Goal: Task Accomplishment & Management: Manage account settings

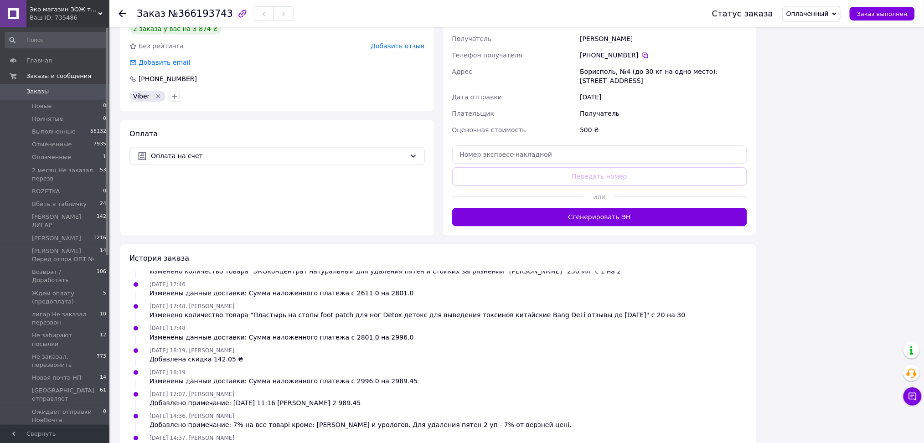
scroll to position [793, 0]
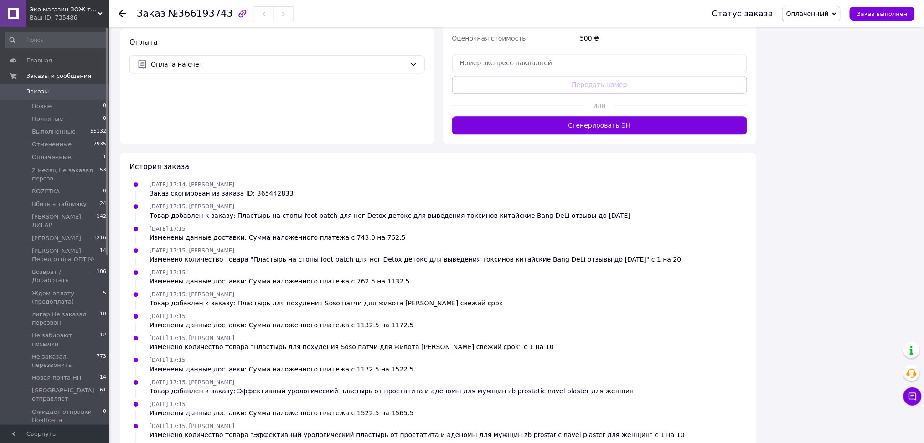
scroll to position [760, 0]
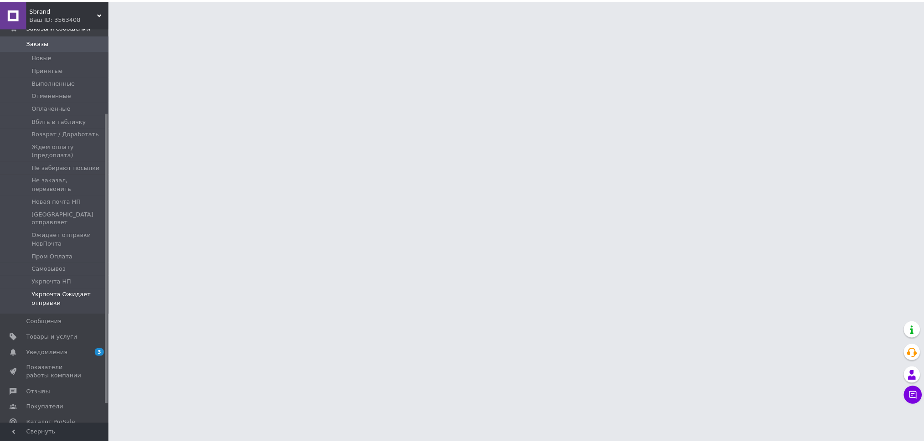
scroll to position [121, 0]
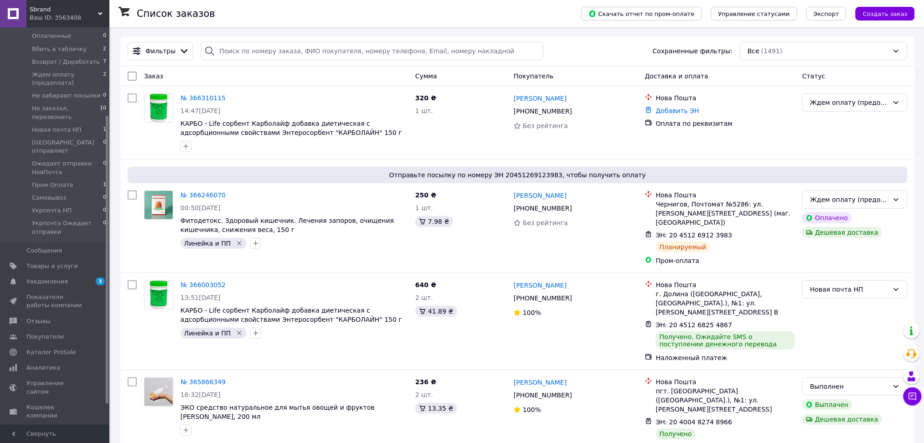
click at [68, 9] on span "Sbrand" at bounding box center [64, 9] width 68 height 8
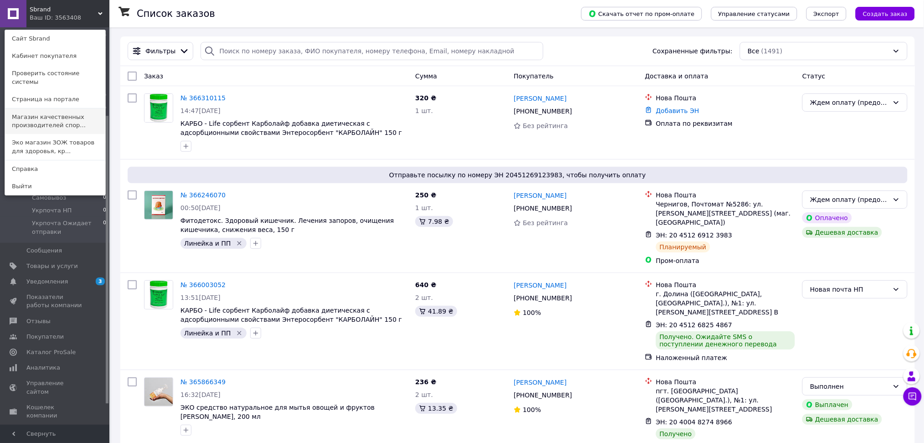
click at [59, 108] on link "Магазин качественных производителей спор..." at bounding box center [55, 121] width 100 height 26
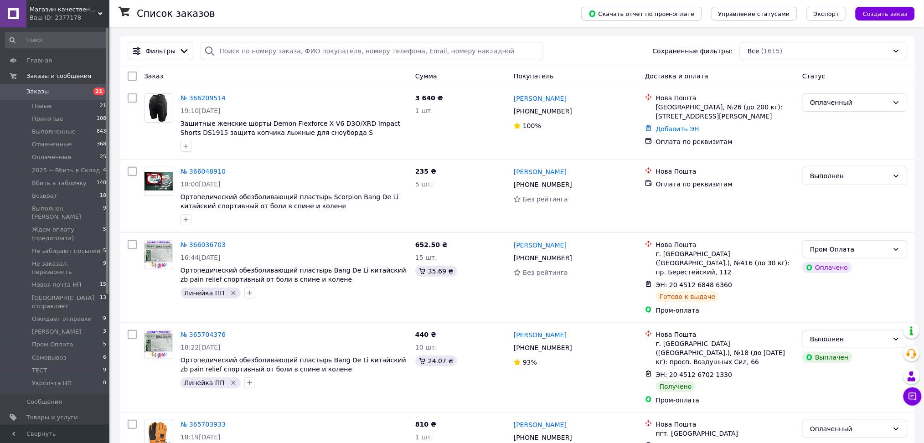
click at [82, 17] on div "Ваш ID: 2377178" at bounding box center [70, 18] width 80 height 8
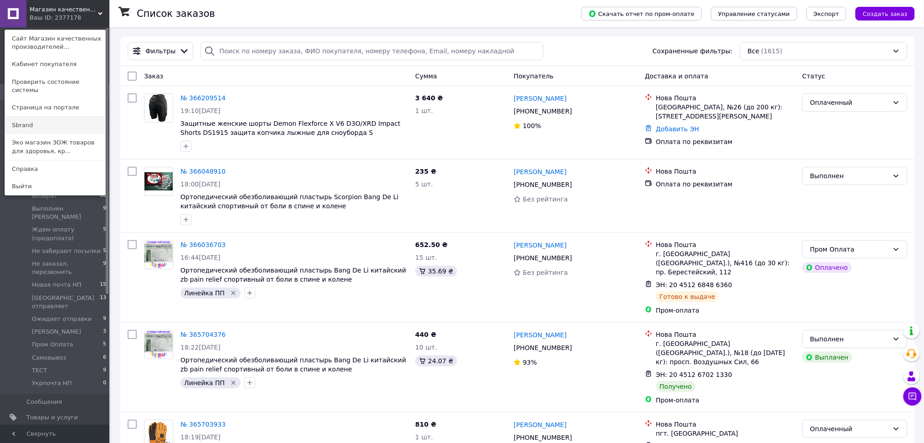
click at [74, 117] on link "Sbrand" at bounding box center [55, 125] width 100 height 17
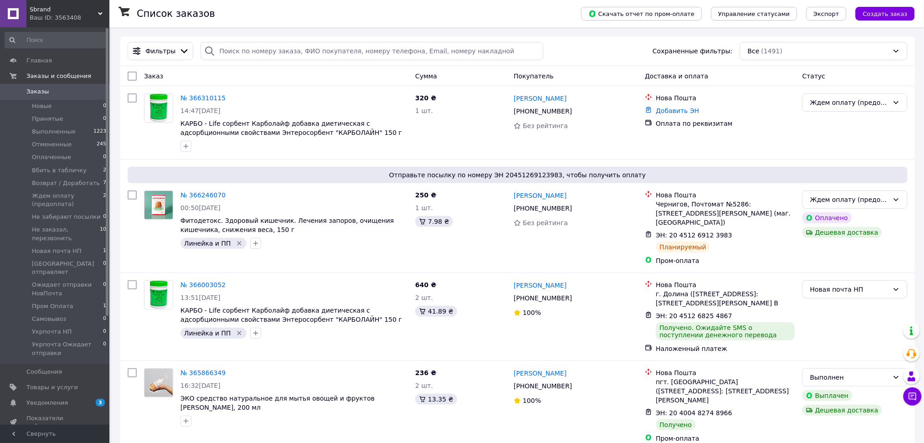
click at [86, 18] on div "Ваш ID: 3563408" at bounding box center [70, 18] width 80 height 8
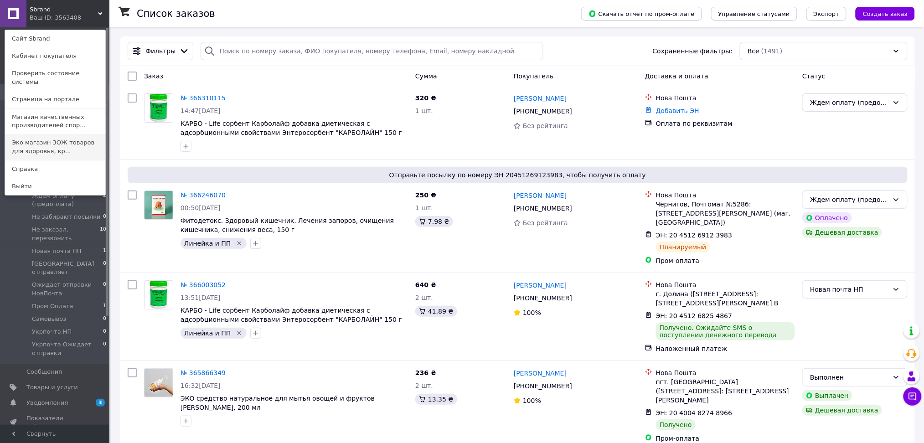
click at [41, 134] on link "Эко магазин ЗОЖ товаров для здоровья, кр..." at bounding box center [55, 147] width 100 height 26
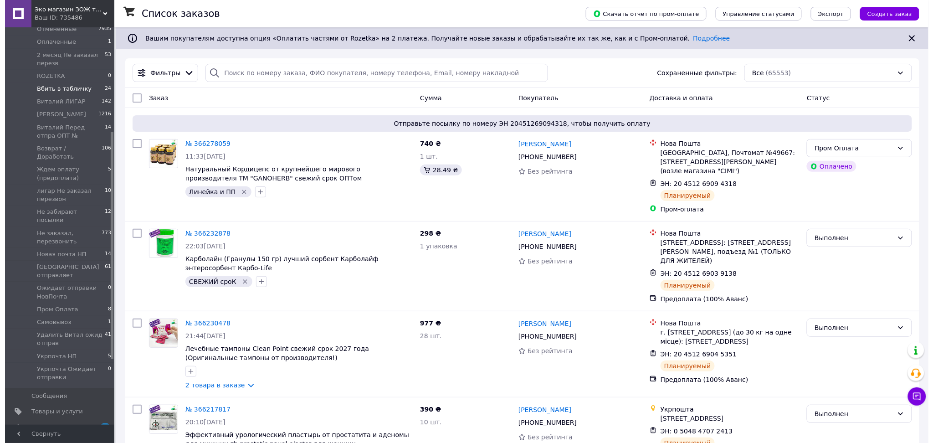
scroll to position [182, 0]
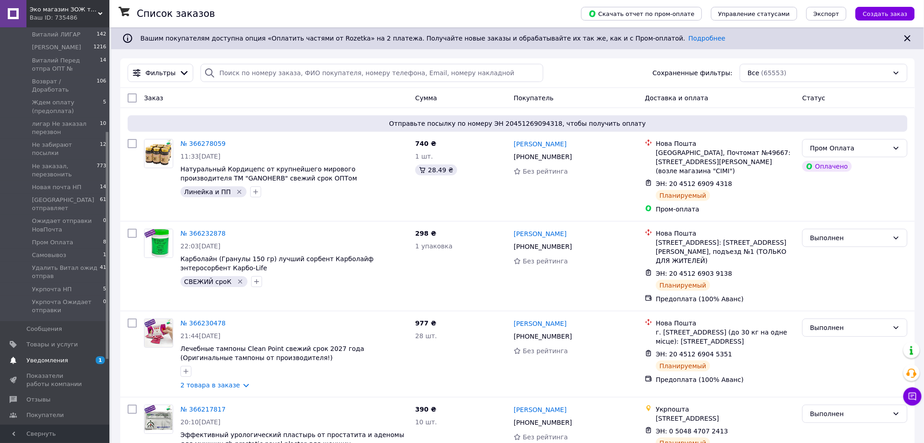
click at [93, 356] on span "1 0" at bounding box center [96, 360] width 25 height 8
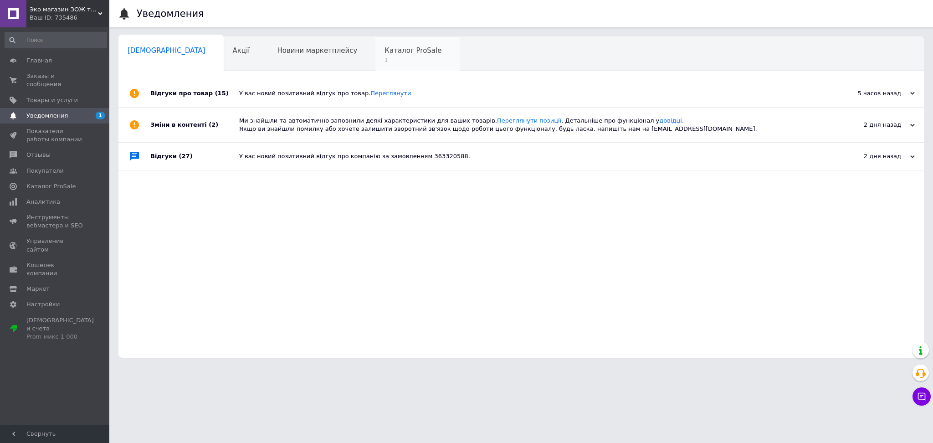
click at [376, 64] on div "Каталог ProSale 1" at bounding box center [418, 54] width 84 height 35
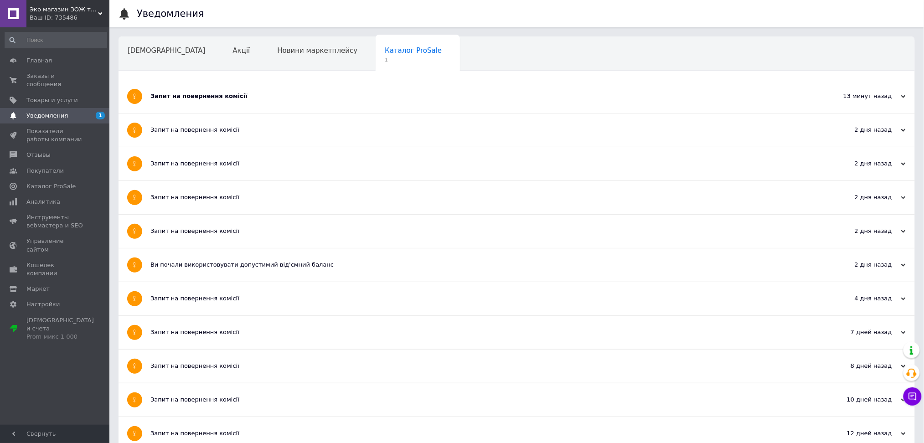
click at [290, 103] on div "Запит на повернення комісії" at bounding box center [482, 96] width 664 height 33
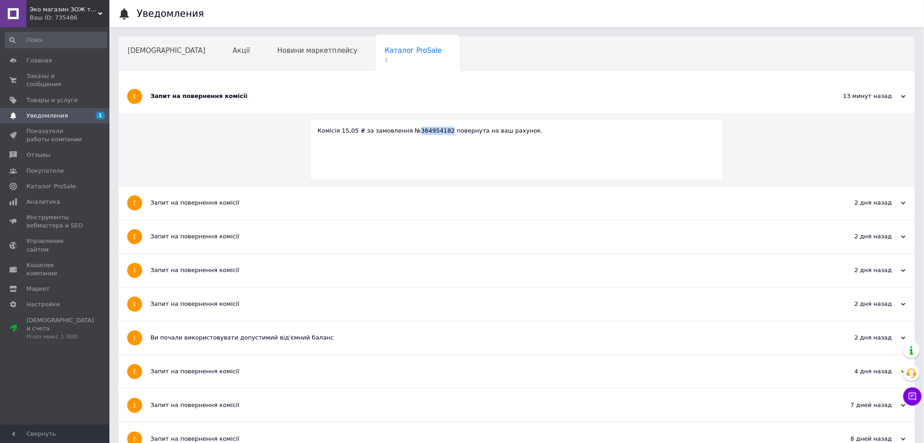
drag, startPoint x: 406, startPoint y: 132, endPoint x: 435, endPoint y: 132, distance: 29.2
click at [435, 132] on div "Комісія 15,05 ₴ за замовлення №364954182 повернута на ваш рахунок." at bounding box center [517, 131] width 398 height 8
copy div "364954182"
click at [61, 76] on span "Заказы и сообщения" at bounding box center [55, 80] width 58 height 16
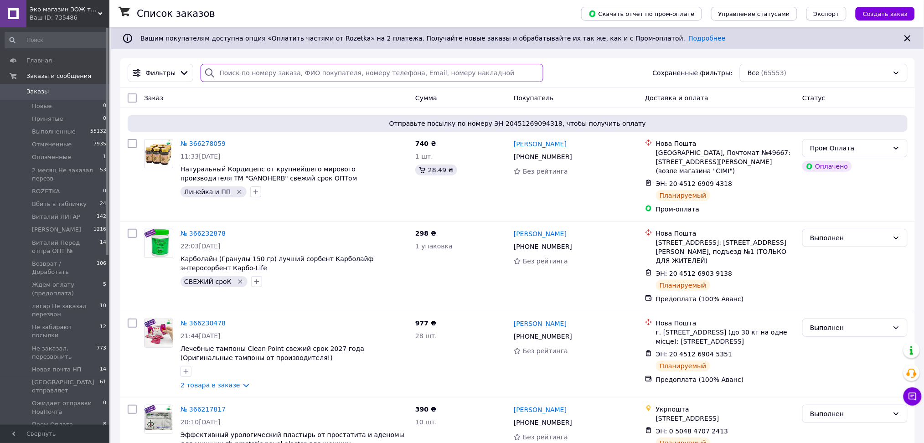
click at [293, 75] on input "search" at bounding box center [372, 73] width 343 height 18
paste input "364954182"
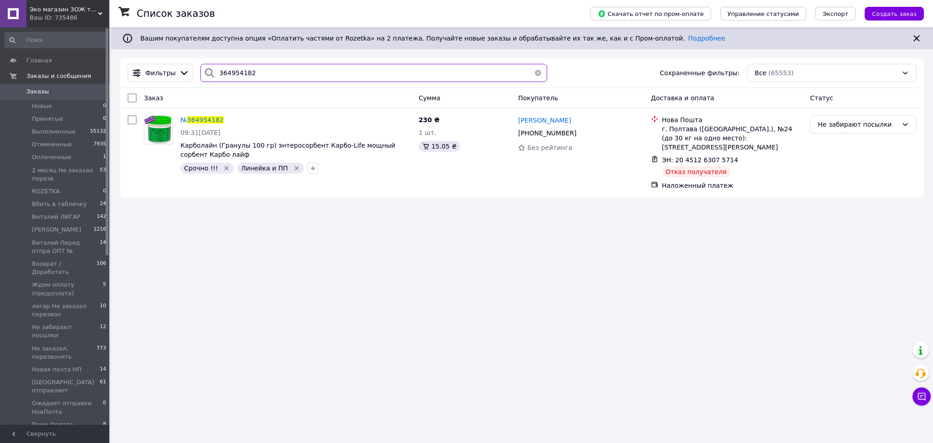
type input "364954182"
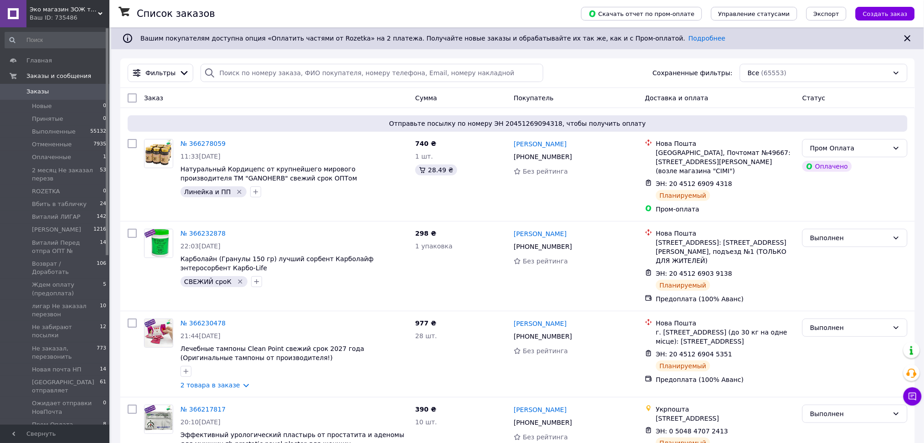
click at [89, 19] on div "Ваш ID: 735486" at bounding box center [70, 18] width 80 height 8
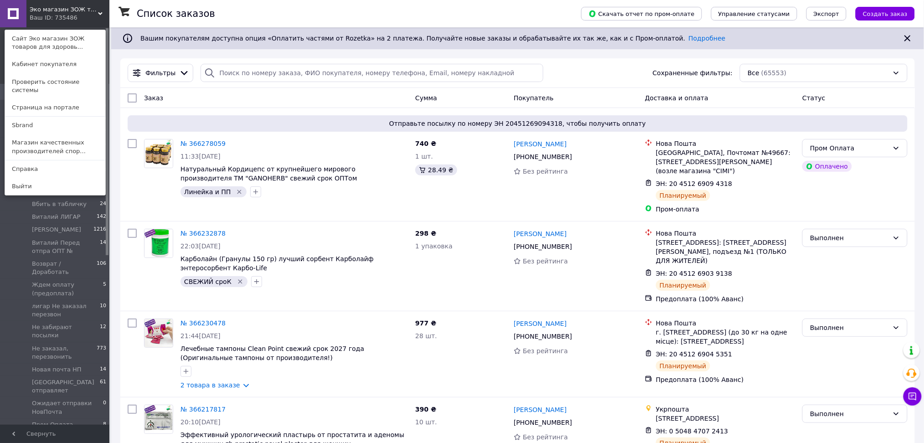
click at [92, 16] on div "Эко магазин ЗОЖ товаров для здоровья, красоты и спорта - Экомедик - ecomedik Ва…" at bounding box center [54, 13] width 109 height 27
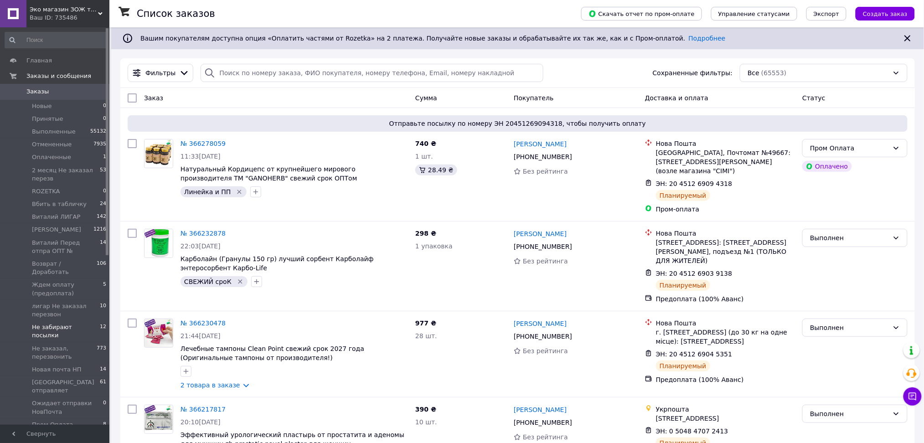
click at [68, 323] on span "Не забирают посылки" at bounding box center [66, 331] width 68 height 16
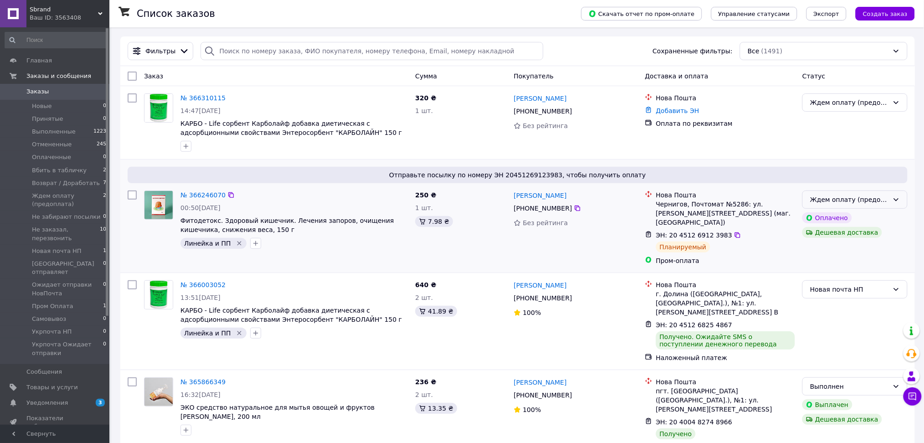
click at [860, 199] on div "Ждем оплату (предоплата)" at bounding box center [849, 200] width 79 height 10
click at [824, 268] on li "Оплаченный" at bounding box center [855, 269] width 104 height 16
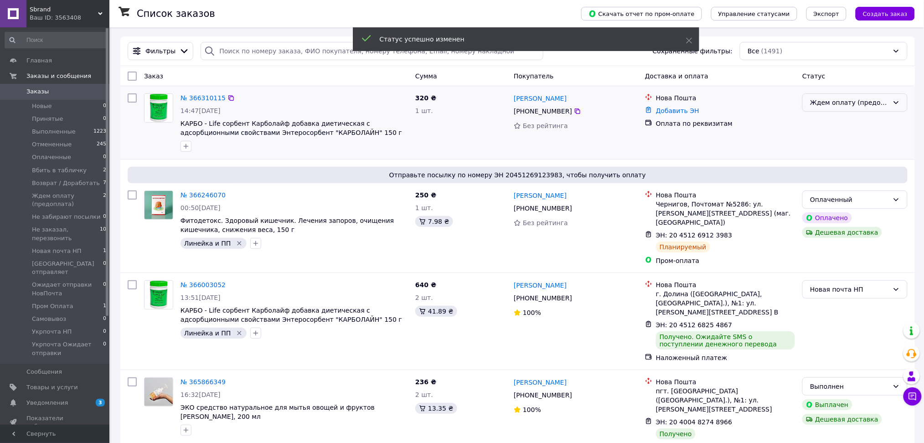
click at [837, 105] on div "Ждем оплату (предоплата)" at bounding box center [849, 103] width 79 height 10
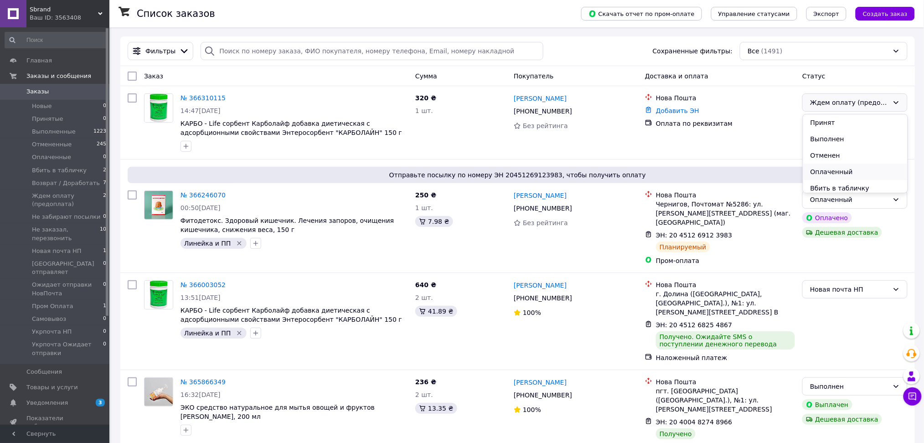
click at [828, 170] on li "Оплаченный" at bounding box center [855, 172] width 104 height 16
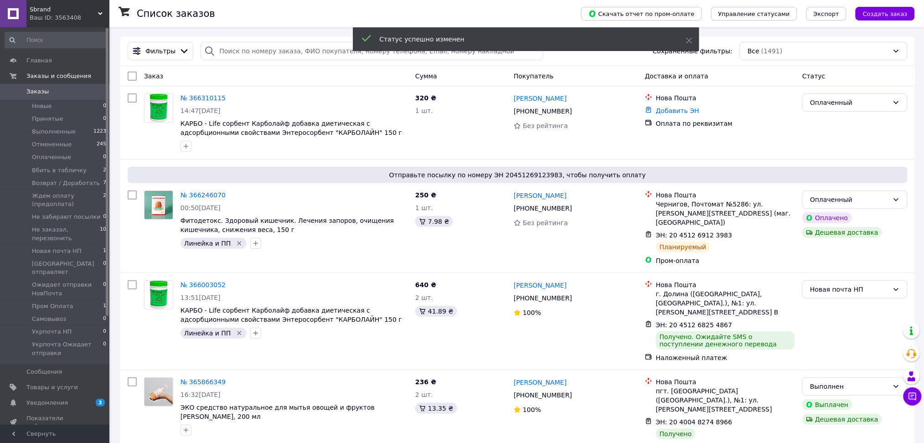
click at [86, 17] on div "Ваш ID: 3563408" at bounding box center [70, 18] width 80 height 8
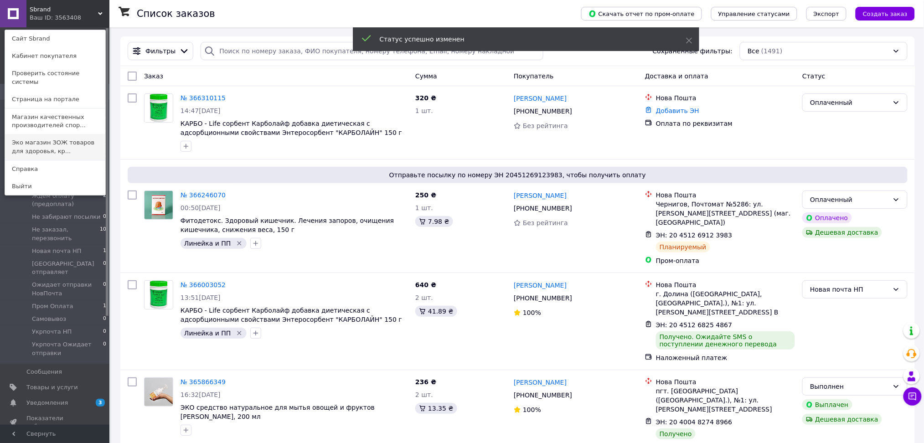
click at [42, 143] on link "Эко магазин ЗОЖ товаров для здоровья, кр..." at bounding box center [55, 147] width 100 height 26
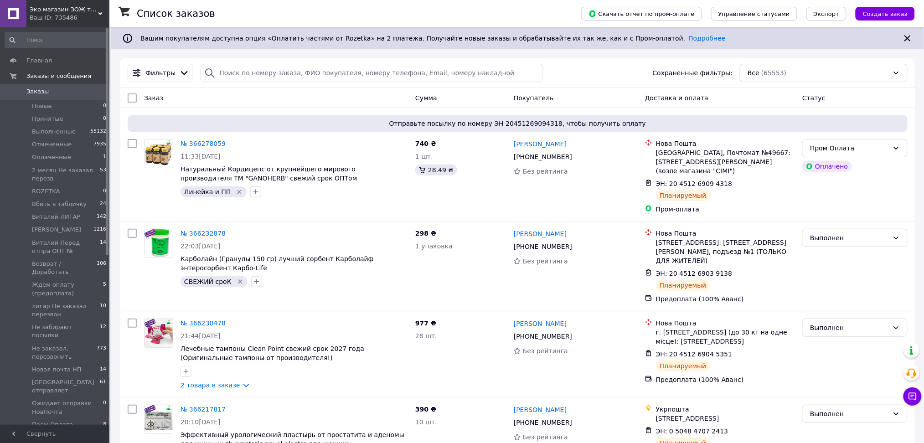
scroll to position [22, 0]
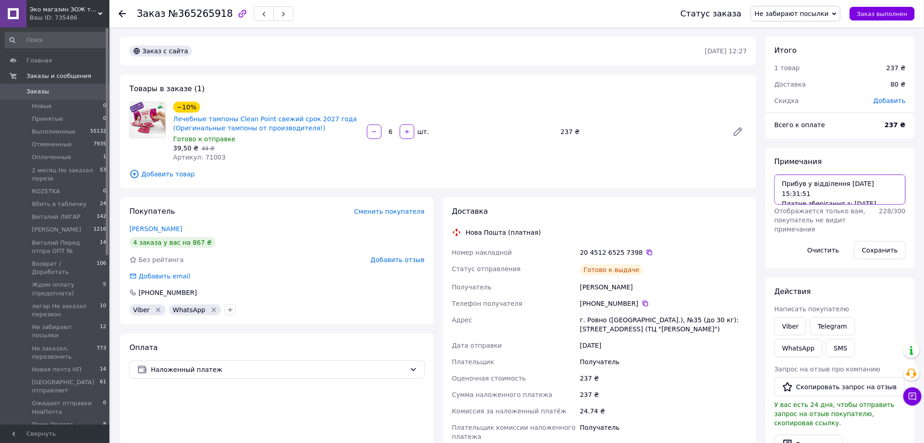
drag, startPoint x: 895, startPoint y: 206, endPoint x: 771, endPoint y: 184, distance: 125.9
click at [771, 184] on div "Примечания Прибув у відділення 08.10.2025 15:31:51 Платне зберігання з: 16.10.2…" at bounding box center [839, 208] width 149 height 121
click at [778, 185] on textarea "Прибув у відділення 08.10.2025 15:31:51 Платне зберігання з: 16.10.2025" at bounding box center [839, 190] width 131 height 30
drag, startPoint x: 782, startPoint y: 178, endPoint x: 880, endPoint y: 208, distance: 102.4
click at [880, 205] on textarea "Прибув у відділення 08.10.2025 15:31:51 Платне зберігання з: 16.10.2025" at bounding box center [839, 190] width 131 height 30
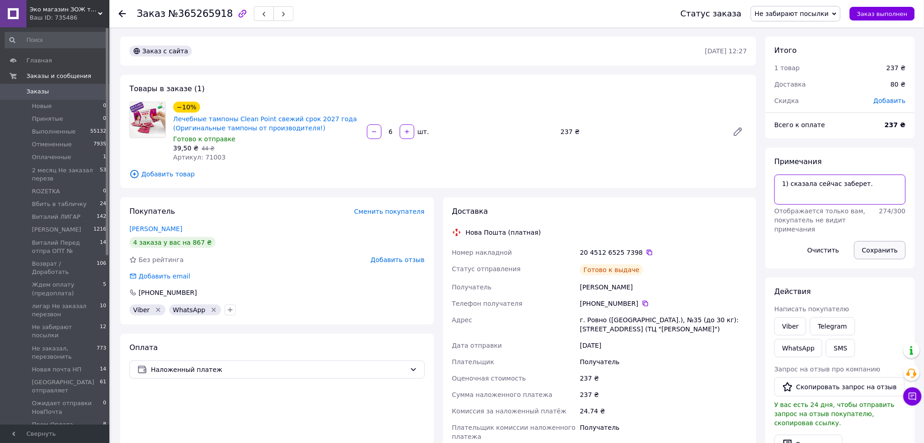
type textarea "1) сказала сейчас заберет."
click at [883, 254] on button "Сохранить" at bounding box center [880, 250] width 52 height 18
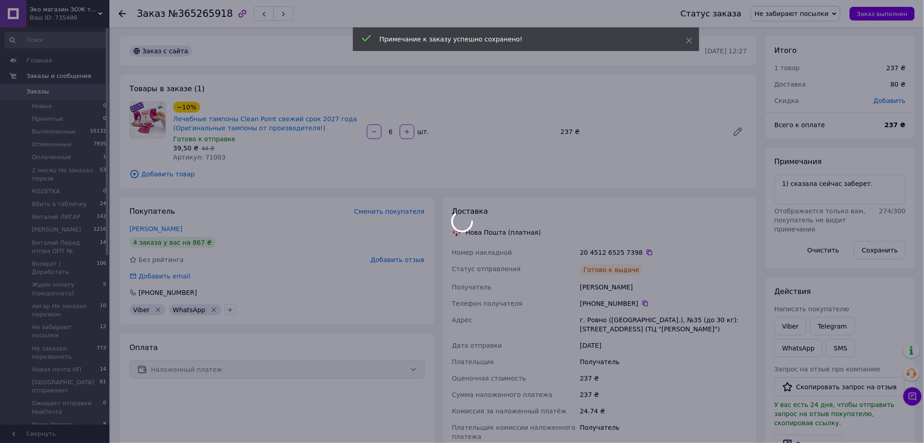
scroll to position [122, 0]
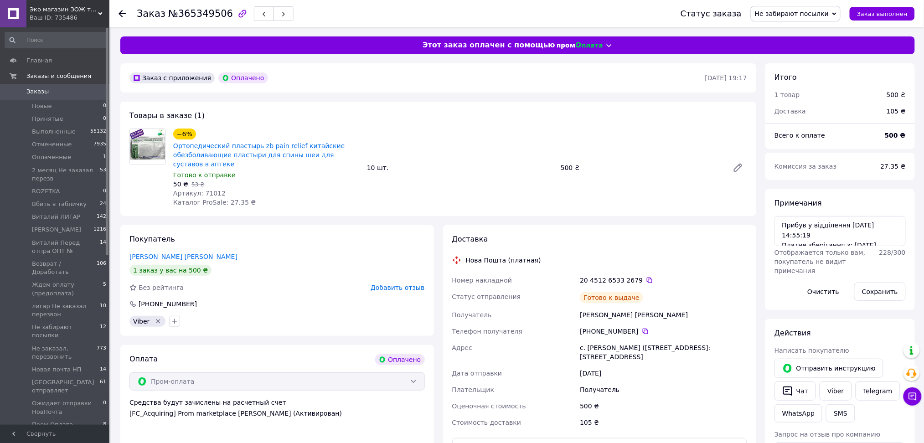
scroll to position [121, 0]
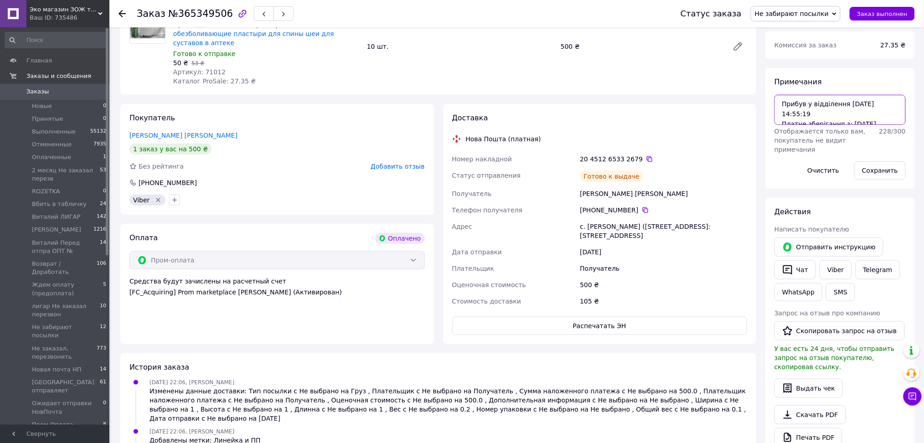
click at [864, 125] on textarea "Прибув у відділення [DATE] 14:55:19 Платне зберігання з: [DATE]" at bounding box center [839, 110] width 131 height 30
type textarea "гвоорит забрал"
click at [870, 167] on button "Сохранить" at bounding box center [880, 170] width 52 height 18
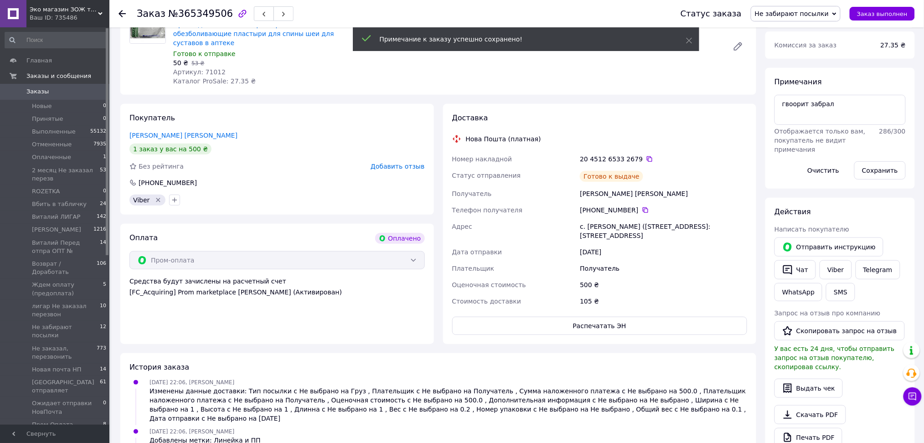
scroll to position [200, 0]
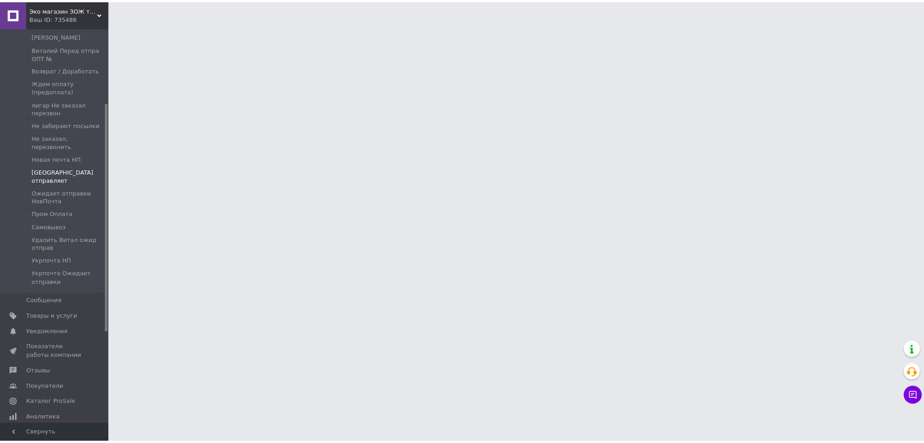
scroll to position [121, 0]
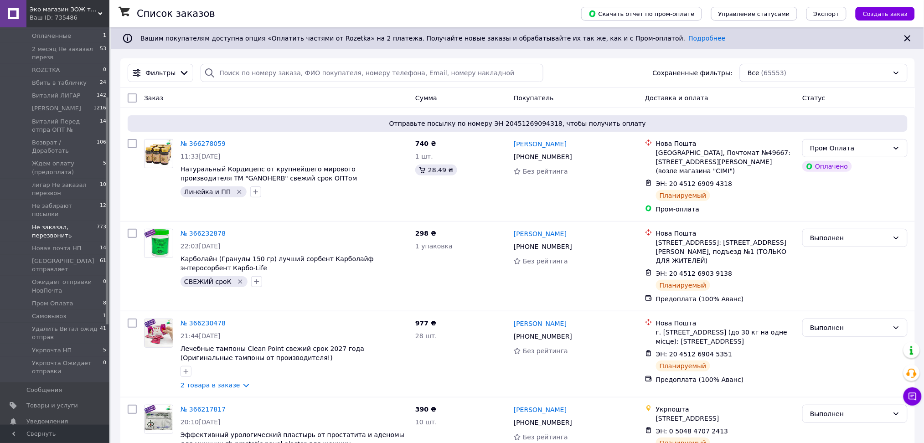
click at [70, 223] on span "Не заказал, перезвонить" at bounding box center [64, 231] width 65 height 16
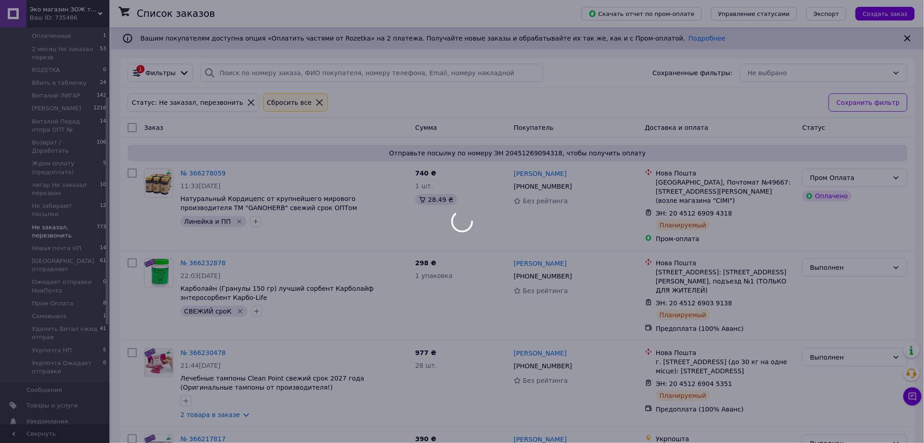
click at [66, 230] on div at bounding box center [462, 221] width 924 height 443
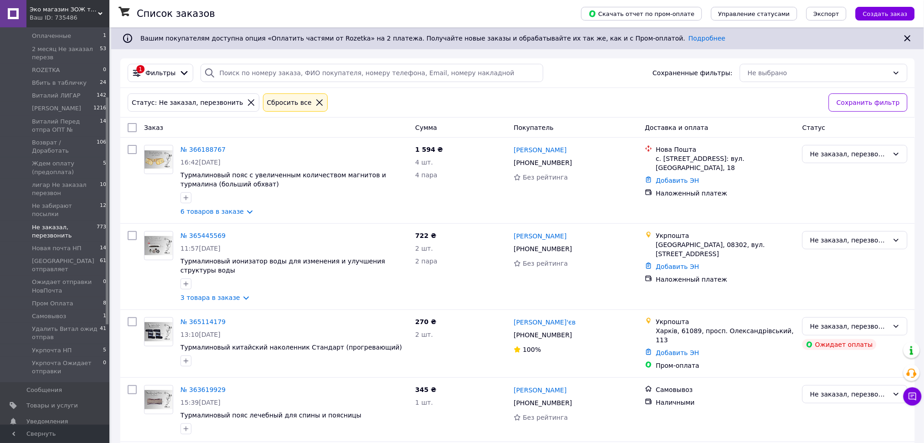
click at [66, 244] on span "Новая почта НП" at bounding box center [57, 248] width 50 height 8
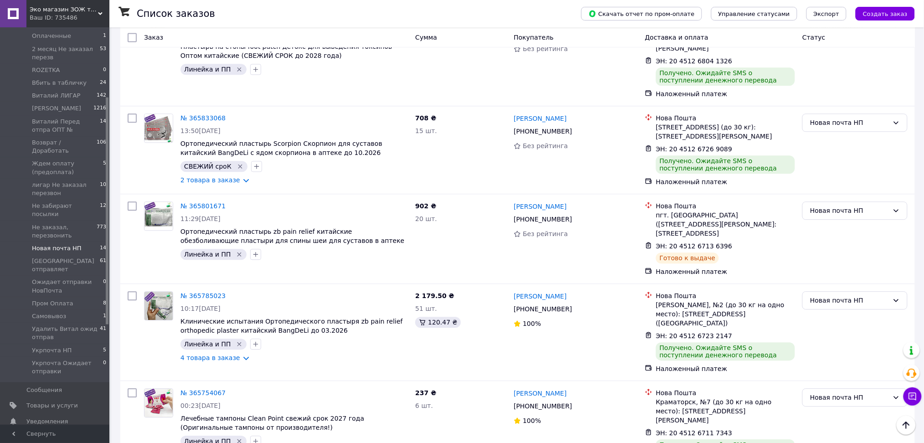
scroll to position [896, 0]
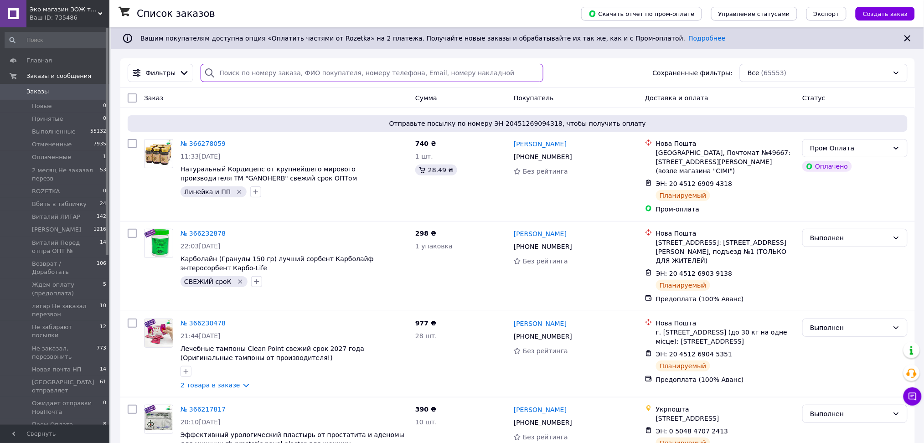
click at [302, 75] on input "search" at bounding box center [372, 73] width 343 height 18
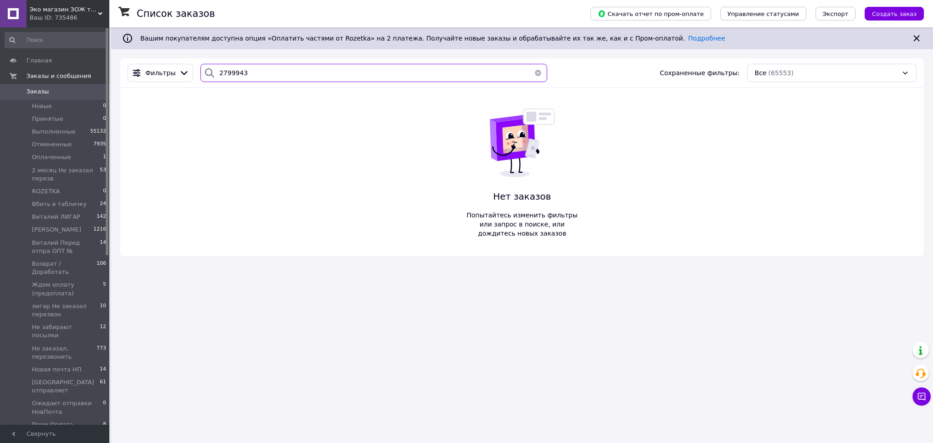
click at [224, 72] on input "2799943" at bounding box center [374, 73] width 347 height 18
type input "279943"
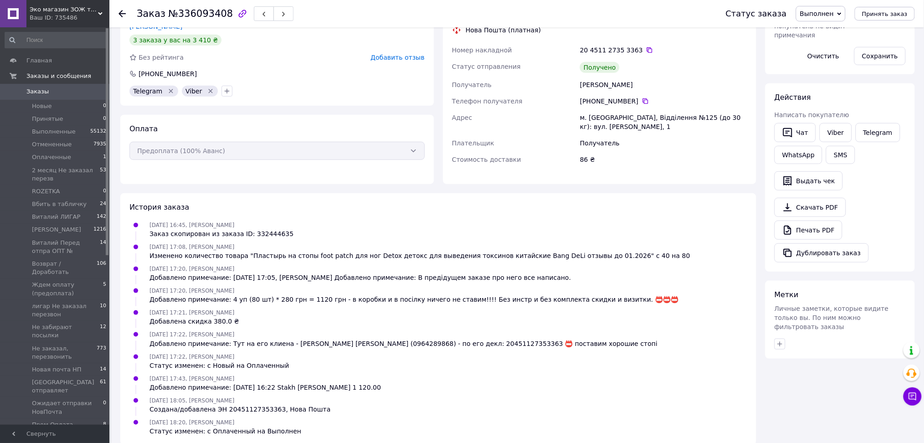
scroll to position [195, 0]
click at [810, 255] on button "Дублировать заказ" at bounding box center [821, 252] width 94 height 19
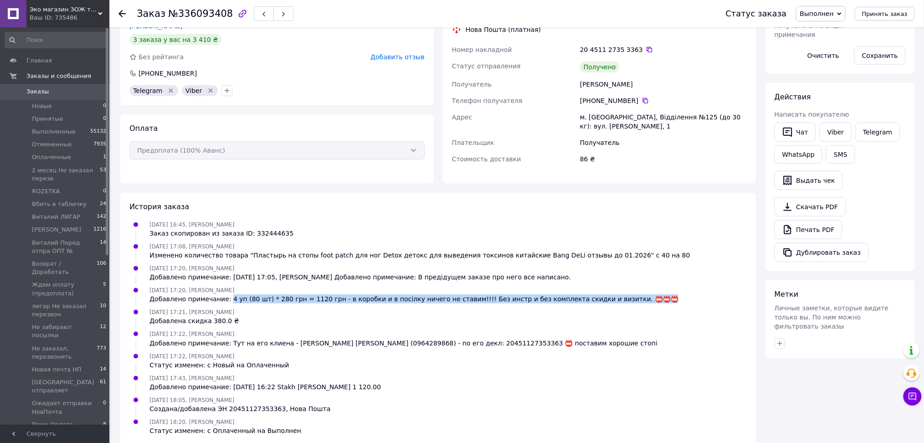
drag, startPoint x: 223, startPoint y: 285, endPoint x: 631, endPoint y: 289, distance: 407.9
click at [631, 289] on div "21.03.2025 17:20, Николай Кравец Добавлено примечание: 4 уп (80 шт) * 280 грн =…" at bounding box center [438, 294] width 625 height 18
copy div "4 уп (80 шт) * 280 грн = 1120 грн - в коробки и в посілку ничего не ставим!!!! …"
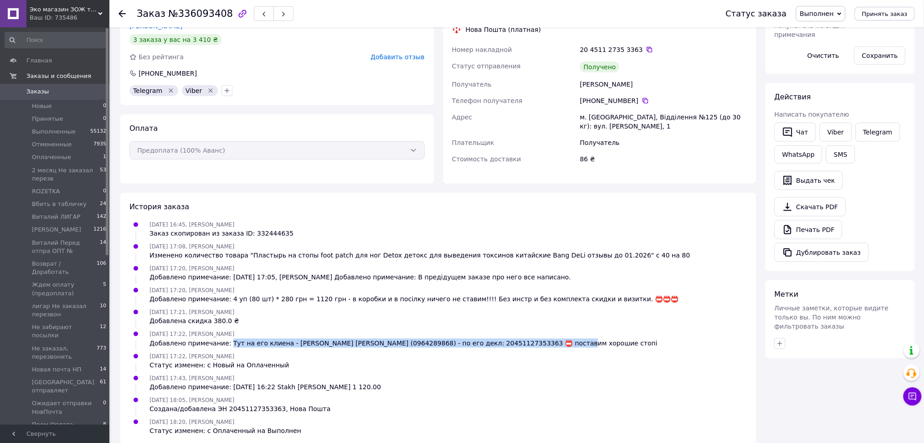
drag, startPoint x: 545, startPoint y: 332, endPoint x: 224, endPoint y: 335, distance: 320.9
click at [224, 335] on div "21.03.2025 17:22, Николай Кравец Добавлено примечание: Тут на его клиена - Бара…" at bounding box center [438, 338] width 625 height 18
copy div "Тут на его клиена - Баранчук В. (0964289868) - по его декл: 20451127353363 📛 по…"
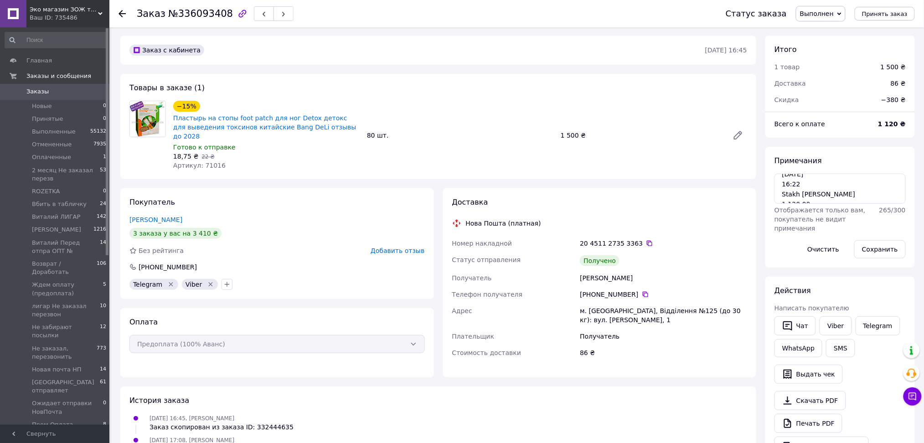
scroll to position [0, 0]
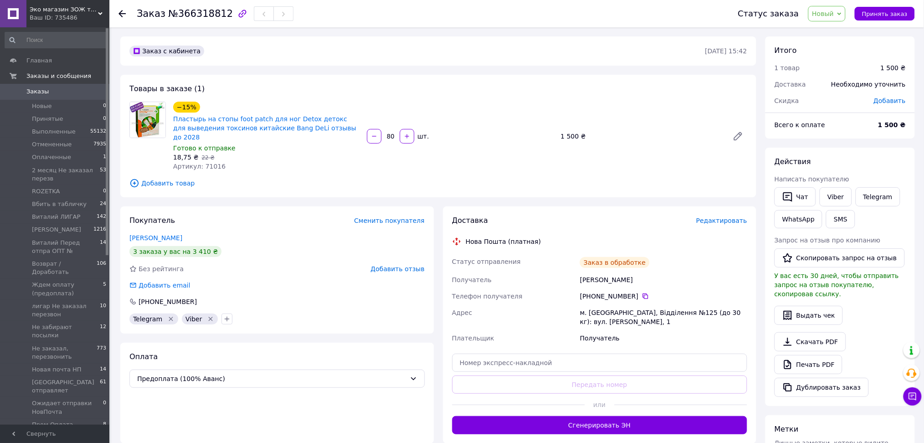
click at [389, 133] on input "80" at bounding box center [390, 136] width 15 height 7
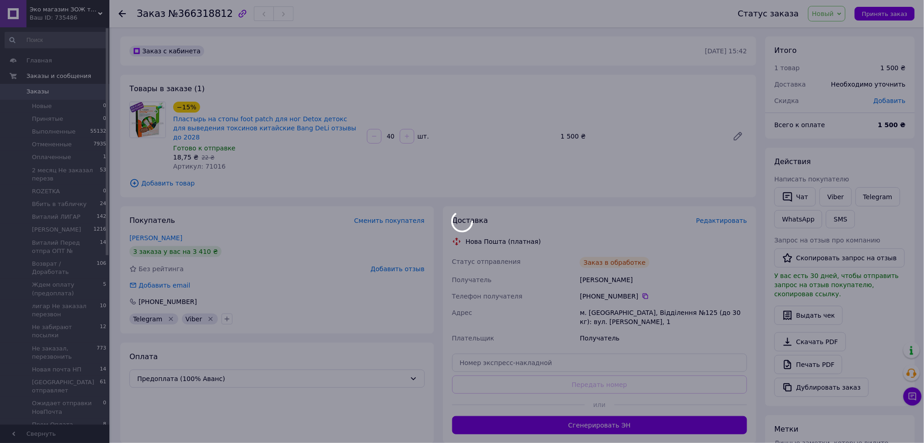
type input "40"
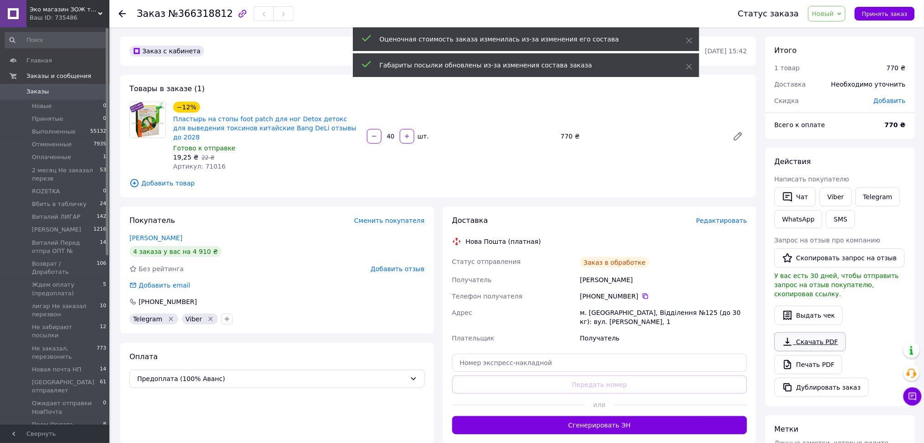
scroll to position [170, 0]
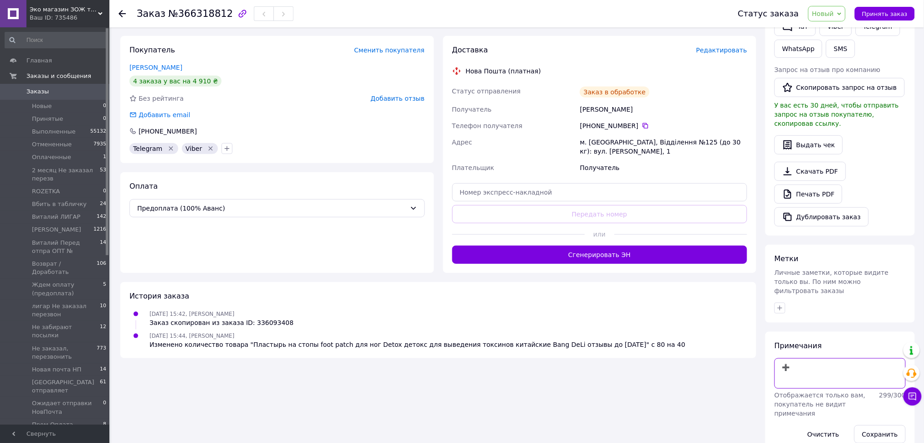
paste textarea "4 уп (80 шт) * 280 грн = 1120 грн - в коробки и в посілку ничего не ставим!!!! …"
click at [791, 358] on textarea "➕4 уп (80 шт) * 280 грн = 1120 грн - в коробки и в посілку ничего не ставим!!!!…" at bounding box center [839, 373] width 131 height 30
click at [808, 358] on textarea "➕2 уп (80 шт) * 280 грн = 1120 грн - в коробки и в посілку ничего не ставим!!!!…" at bounding box center [839, 373] width 131 height 30
drag, startPoint x: 864, startPoint y: 349, endPoint x: 872, endPoint y: 346, distance: 8.2
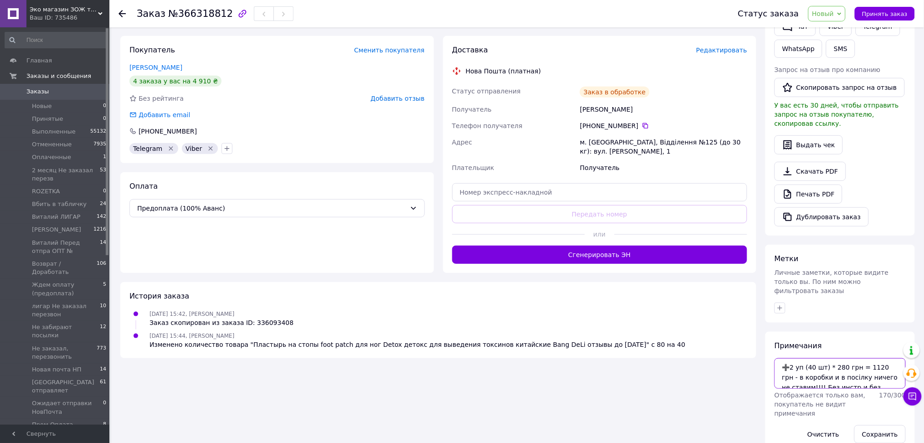
click at [872, 358] on textarea "➕2 уп (40 шт) * 280 грн = 1120 грн - в коробки и в посілку ничего не ставим!!!!…" at bounding box center [839, 373] width 131 height 30
click at [880, 425] on button "Сохранить" at bounding box center [880, 434] width 52 height 18
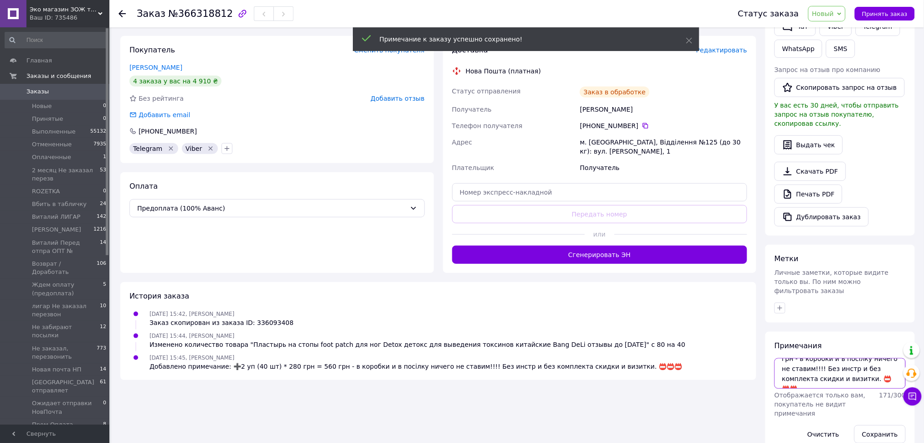
scroll to position [0, 0]
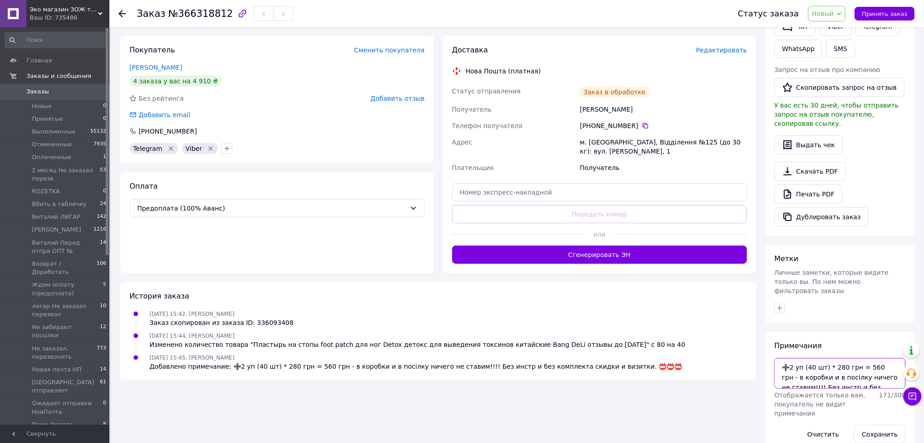
drag, startPoint x: 827, startPoint y: 373, endPoint x: 792, endPoint y: 349, distance: 43.0
click at [792, 358] on textarea "➕2 уп (40 шт) * 280 грн = 560 грн - в коробки и в посілку ничего не ставим!!!! …" at bounding box center [839, 373] width 131 height 30
paste textarea "Тут на его клиена - Баранчук В. (0964289868) - по его декл: 20451127353363 📛 по…"
drag, startPoint x: 840, startPoint y: 356, endPoint x: 885, endPoint y: 358, distance: 44.3
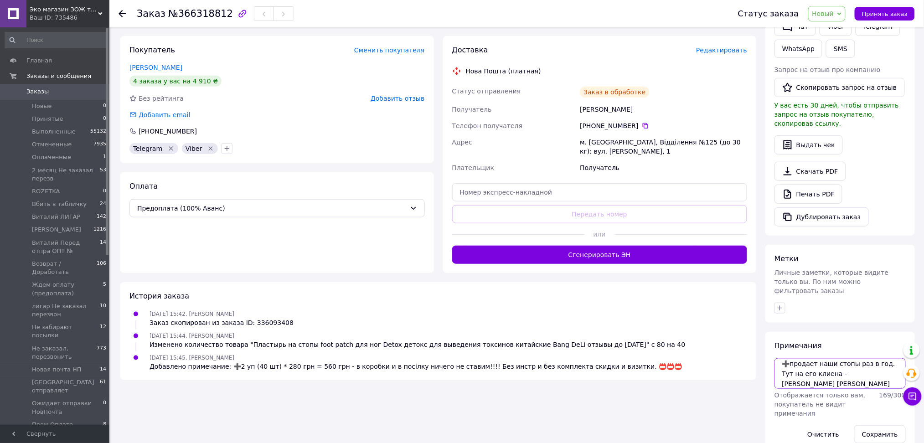
click at [885, 358] on textarea "➕продает наши стопы раз в год. Тут на его клиена - Баранчук В. (0964289868) - п…" at bounding box center [839, 373] width 131 height 30
drag, startPoint x: 871, startPoint y: 347, endPoint x: 848, endPoint y: 369, distance: 31.9
click at [848, 369] on textarea "➕продает наши стопы раз в год. Тут на его клиена курьером - Рудь Людмила Михайл…" at bounding box center [839, 373] width 131 height 30
type textarea "➕продает наши стопы раз в год. Тут на его клиена курьером - Рудь Людмила Михайл…"
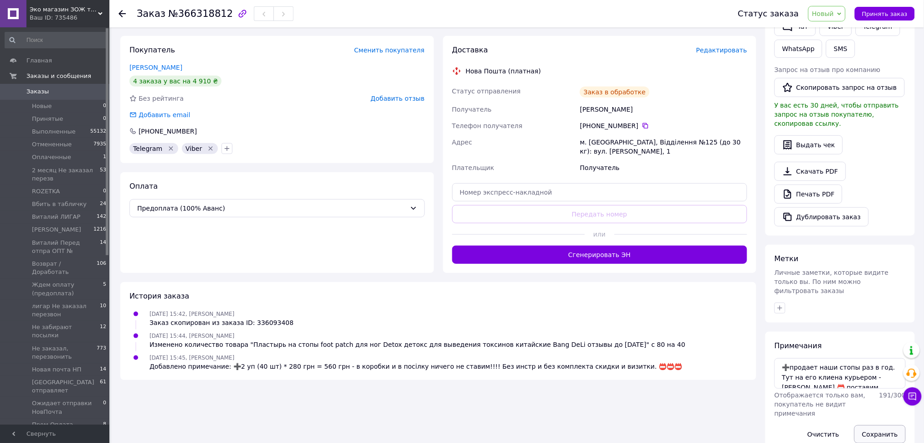
click at [880, 425] on button "Сохранить" at bounding box center [880, 434] width 52 height 18
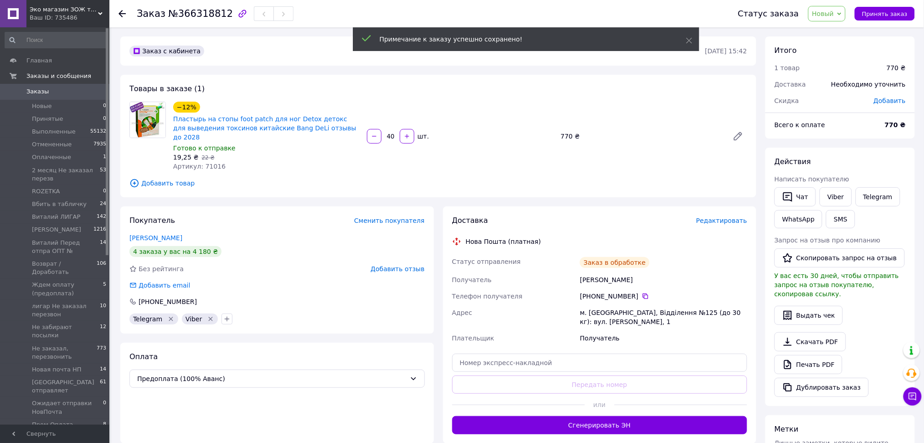
click at [720, 217] on span "Редактировать" at bounding box center [721, 220] width 51 height 7
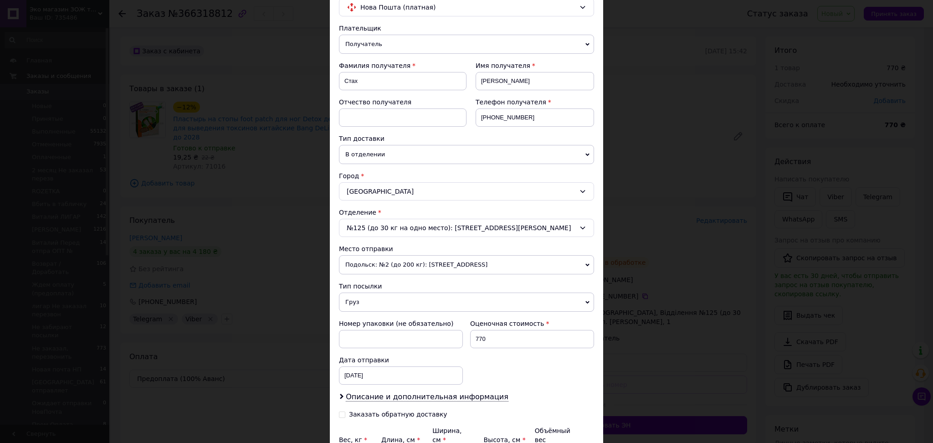
scroll to position [179, 0]
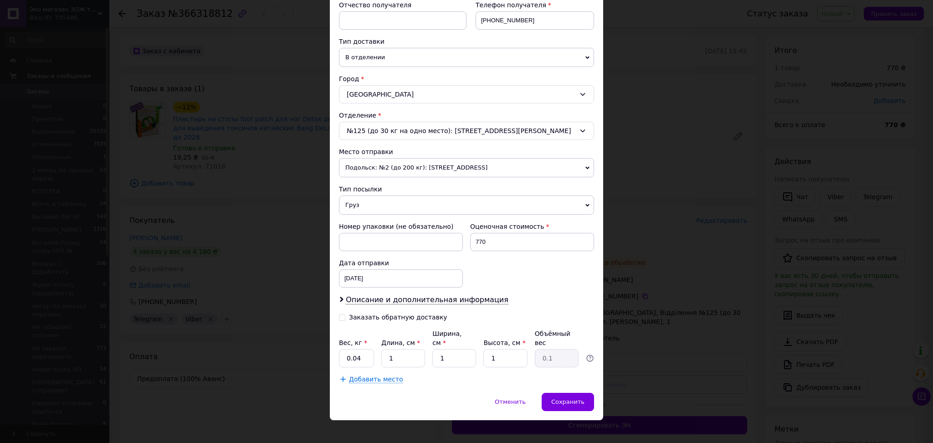
click at [397, 61] on span "В отделении" at bounding box center [466, 57] width 255 height 19
click at [375, 75] on li "Курьером" at bounding box center [466, 75] width 255 height 14
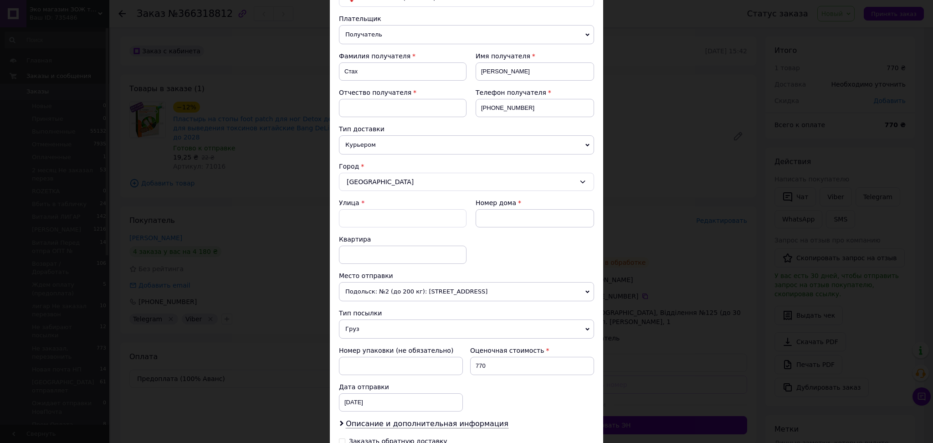
scroll to position [0, 0]
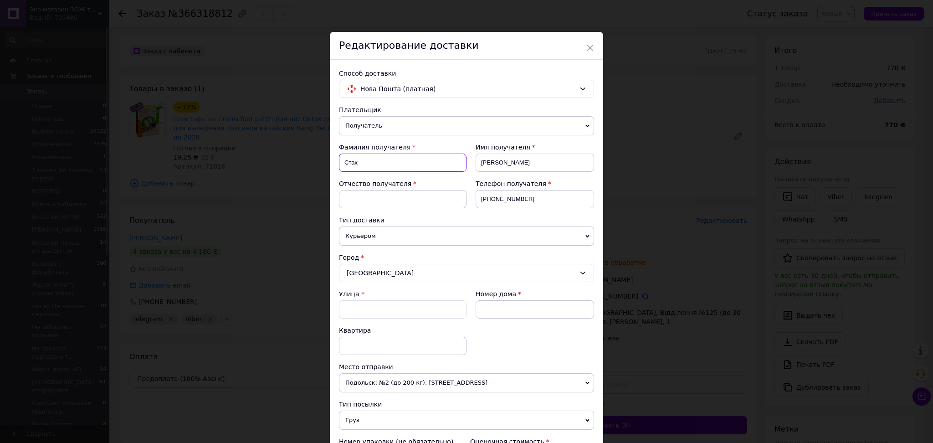
drag, startPoint x: 361, startPoint y: 164, endPoint x: 344, endPoint y: 163, distance: 17.8
click at [344, 163] on input "Стах" at bounding box center [403, 163] width 128 height 18
paste input "удь Людмила Михайловна"
drag, startPoint x: 356, startPoint y: 164, endPoint x: 427, endPoint y: 163, distance: 71.1
click at [427, 163] on input "Рудь Людмила Михайловна" at bounding box center [403, 163] width 128 height 18
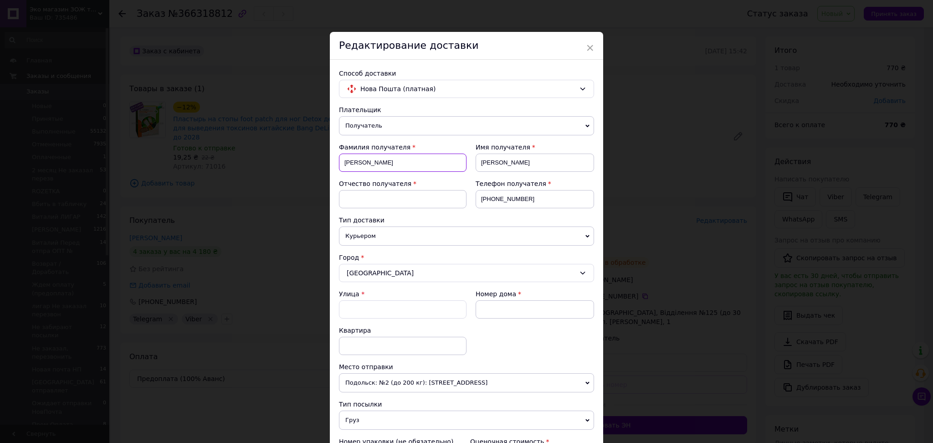
type input "Рудь"
drag, startPoint x: 524, startPoint y: 165, endPoint x: 472, endPoint y: 166, distance: 52.0
click at [472, 166] on div "Имя получателя Василь" at bounding box center [531, 161] width 128 height 36
paste input "удь Людмила Михайловна"
drag, startPoint x: 496, startPoint y: 164, endPoint x: 477, endPoint y: 164, distance: 18.7
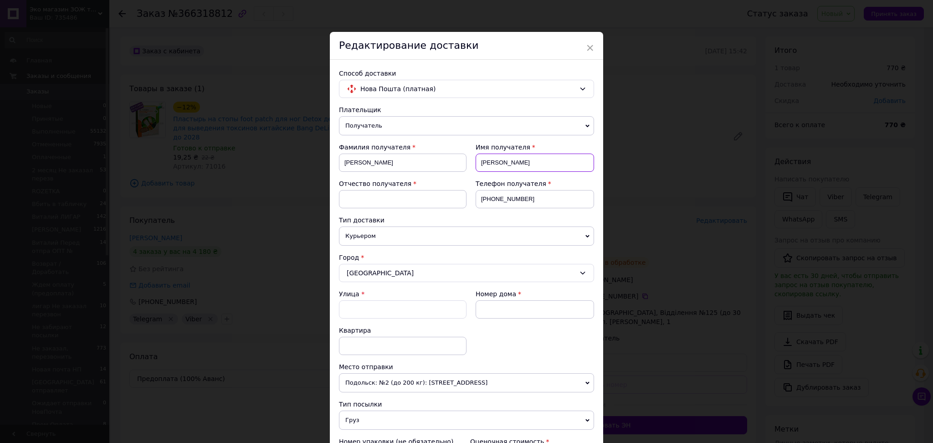
click at [477, 164] on input "Рудь Людмила Михайловна" at bounding box center [535, 163] width 118 height 18
drag, startPoint x: 508, startPoint y: 162, endPoint x: 546, endPoint y: 169, distance: 38.4
click at [546, 169] on input "Людмила Михайловна" at bounding box center [535, 163] width 118 height 18
type input "Людмила"
click at [436, 199] on input at bounding box center [403, 199] width 128 height 18
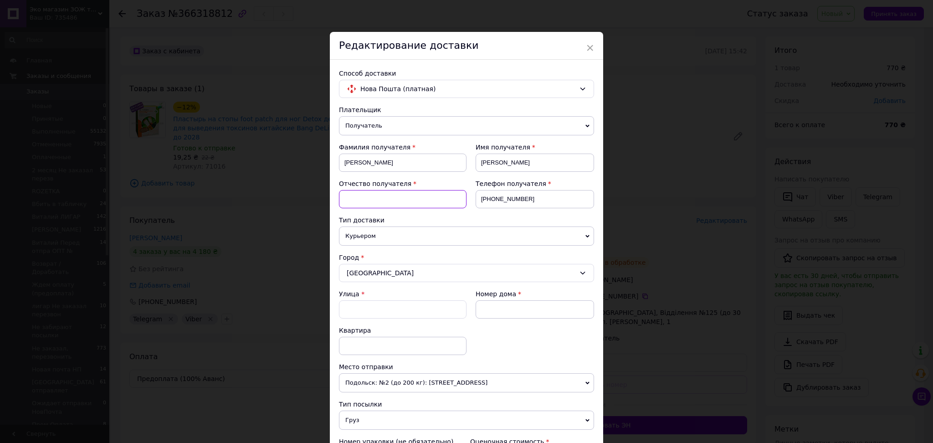
paste input "Михайловна"
type input "Михайловна"
click at [397, 273] on div "Одесса" at bounding box center [466, 273] width 255 height 18
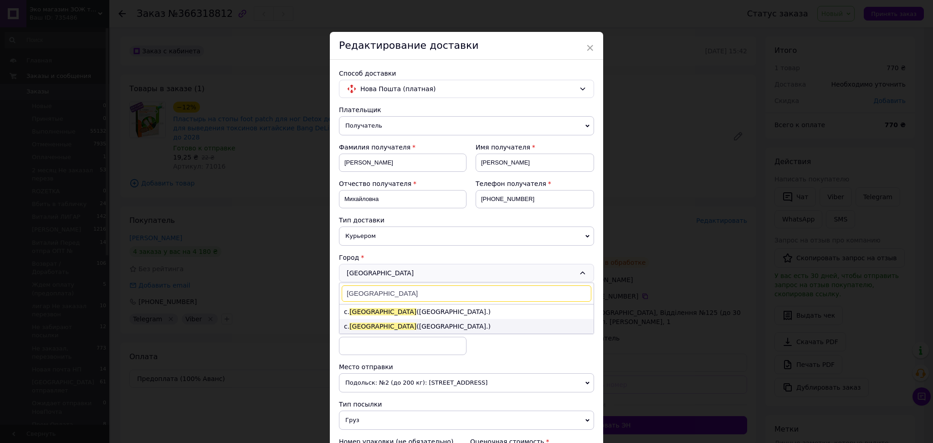
type input "мариновка"
click at [395, 327] on li "с. Мариновка (Одесская обл.)" at bounding box center [467, 326] width 254 height 15
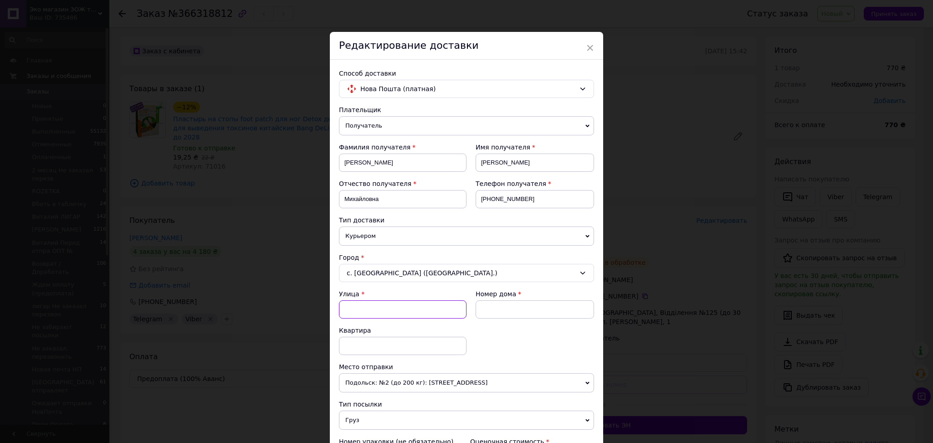
click at [402, 314] on input "Улица" at bounding box center [403, 309] width 128 height 18
click at [345, 312] on input "берегова" at bounding box center [403, 309] width 128 height 18
type input "Берегова"
click at [489, 308] on input at bounding box center [535, 309] width 118 height 18
type input "9"
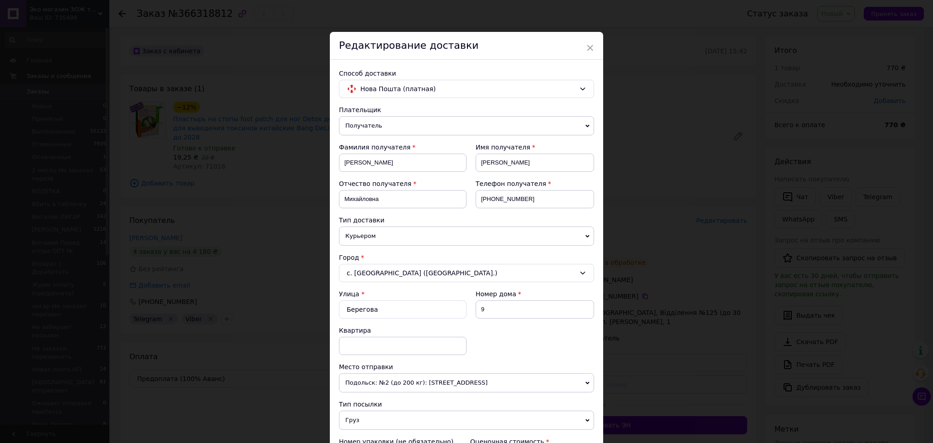
click at [526, 354] on div "Улица * Берегова Номер дома 9 Квартира" at bounding box center [466, 325] width 255 height 73
drag, startPoint x: 494, startPoint y: 203, endPoint x: 523, endPoint y: 204, distance: 29.2
click at [523, 204] on input "+380509279943" at bounding box center [535, 199] width 118 height 18
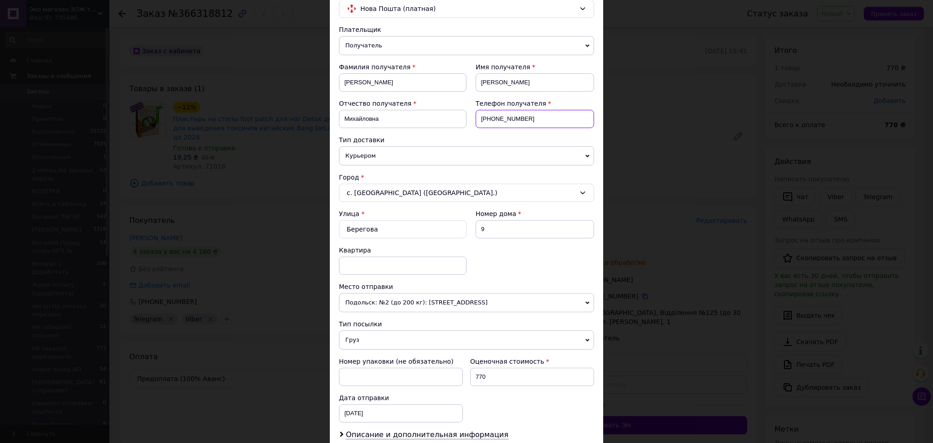
scroll to position [215, 0]
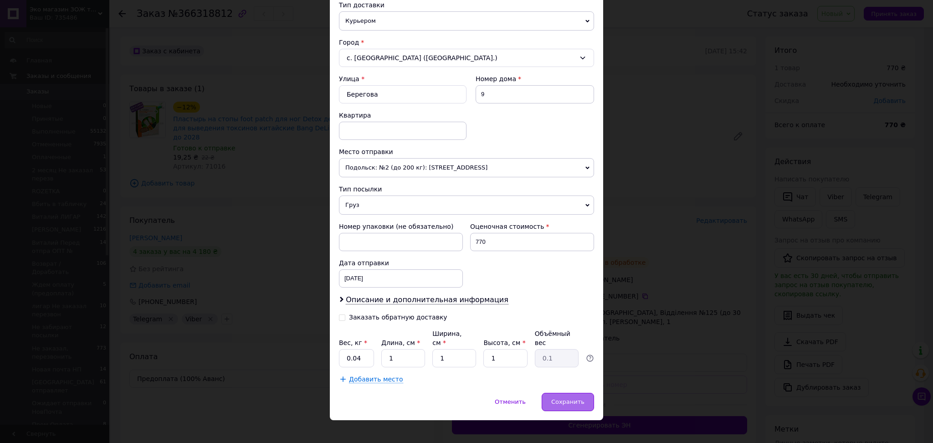
type input "+380678684760"
click at [561, 393] on div "Сохранить" at bounding box center [568, 402] width 52 height 18
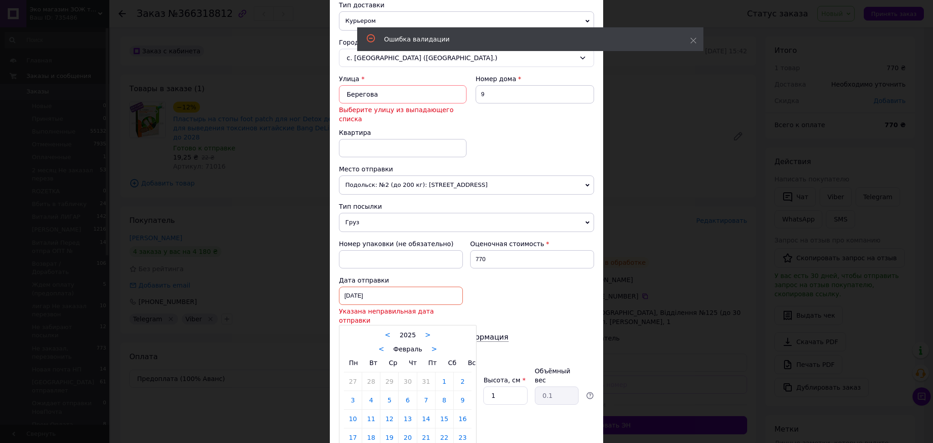
click at [379, 287] on div "24.02.2025 < 2025 > < Февраль > Пн Вт Ср Чт Пт Сб Вс 27 28 29 30 31 1 2 3 4 5 6…" at bounding box center [401, 296] width 124 height 18
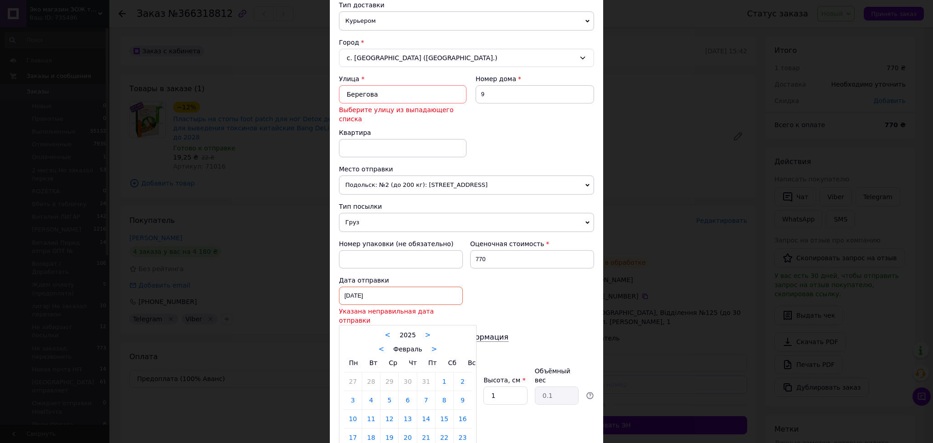
click at [402, 96] on div at bounding box center [466, 221] width 933 height 443
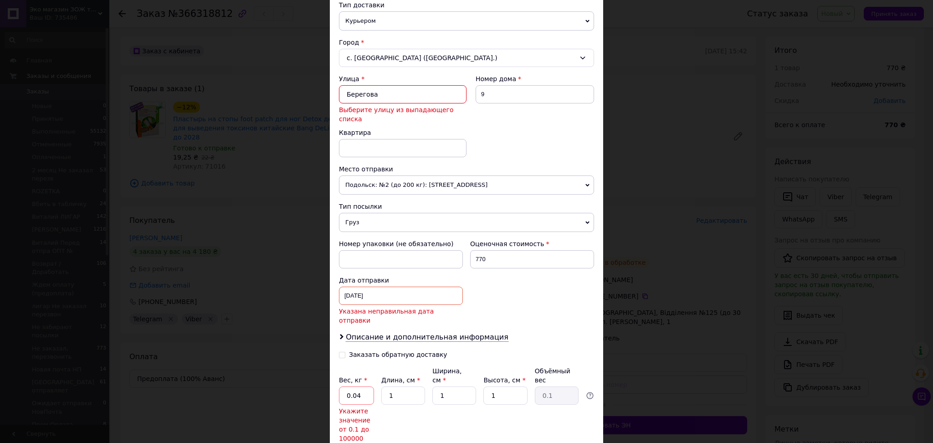
click at [402, 96] on input "Берегова" at bounding box center [403, 94] width 128 height 18
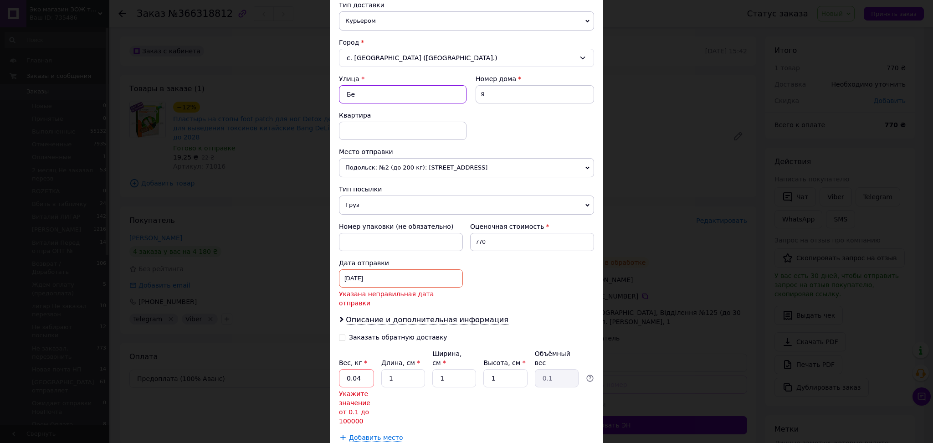
type input "Б"
click at [390, 92] on input "бере" at bounding box center [403, 94] width 128 height 18
drag, startPoint x: 377, startPoint y: 103, endPoint x: 346, endPoint y: 97, distance: 31.5
click at [346, 97] on input "берегова" at bounding box center [403, 94] width 128 height 18
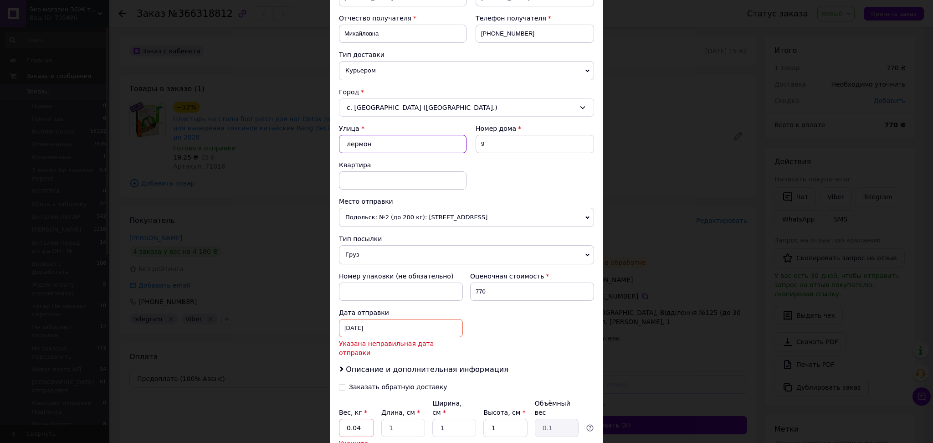
scroll to position [93, 0]
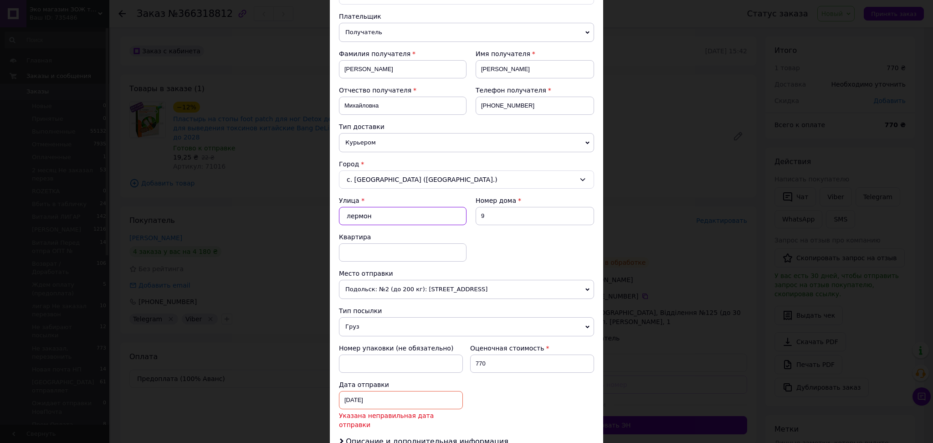
type input "лермон"
click at [399, 147] on span "Курьером" at bounding box center [466, 142] width 255 height 19
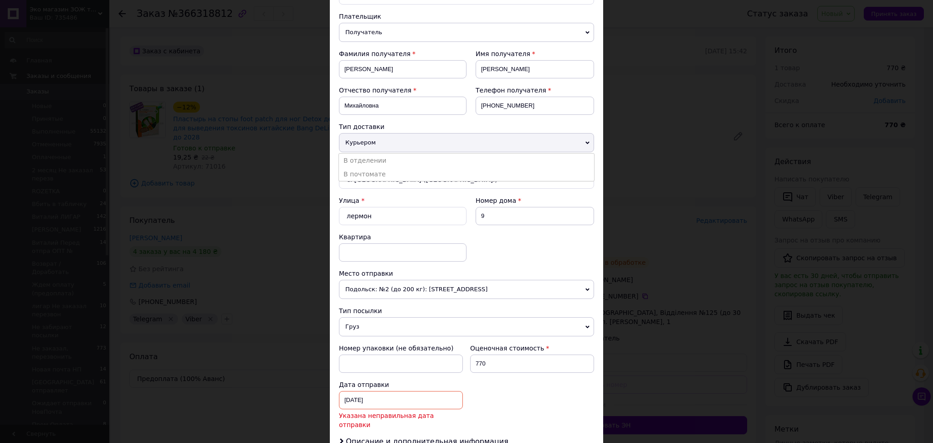
click at [370, 159] on li "В отделении" at bounding box center [466, 161] width 255 height 14
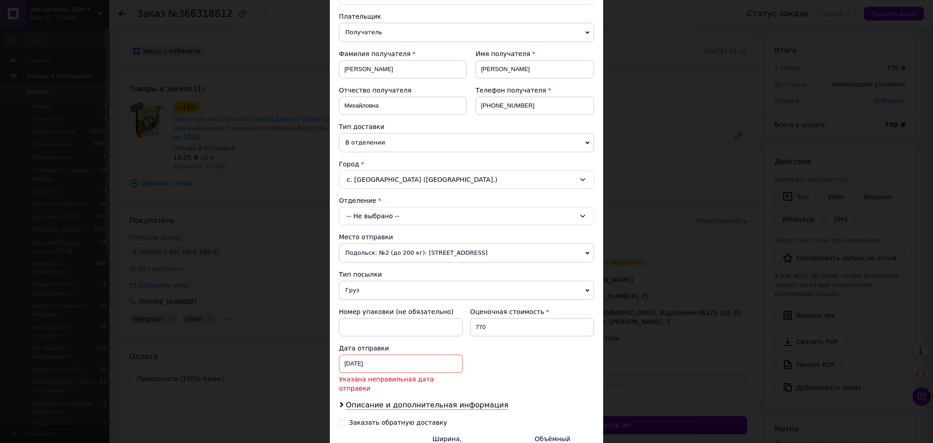
click at [397, 217] on div "-- Не выбрано --" at bounding box center [466, 216] width 255 height 18
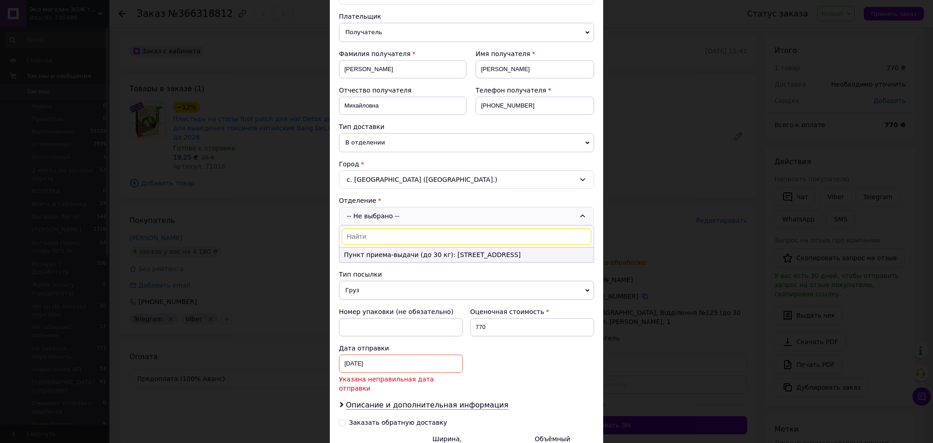
click at [388, 255] on li "Пункт приема-выдачи (до 30 кг): ул. Полевая,2А" at bounding box center [467, 254] width 254 height 15
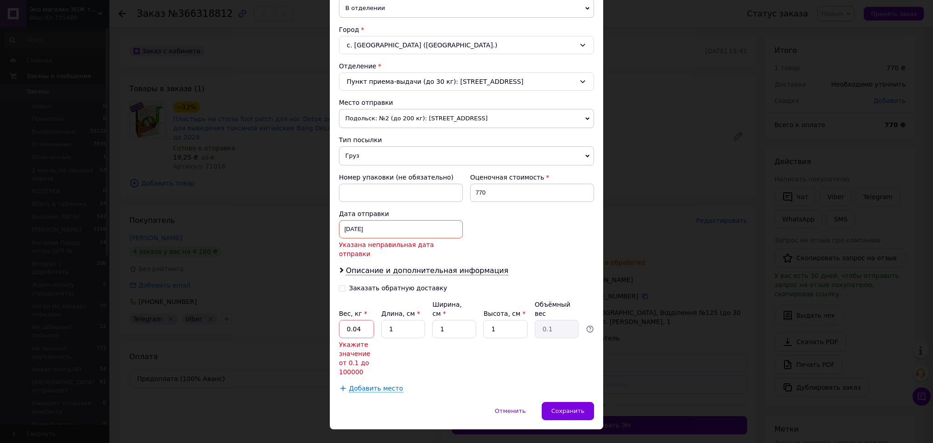
scroll to position [228, 0]
click at [363, 319] on input "0.04" at bounding box center [356, 328] width 35 height 18
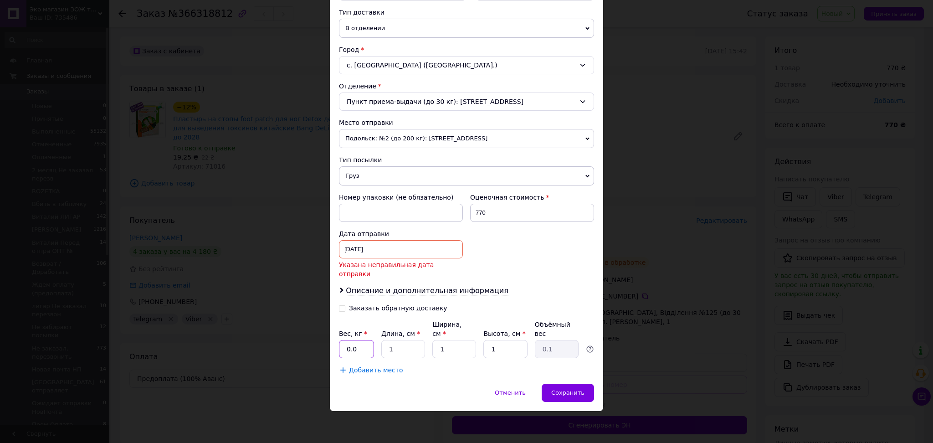
scroll to position [190, 0]
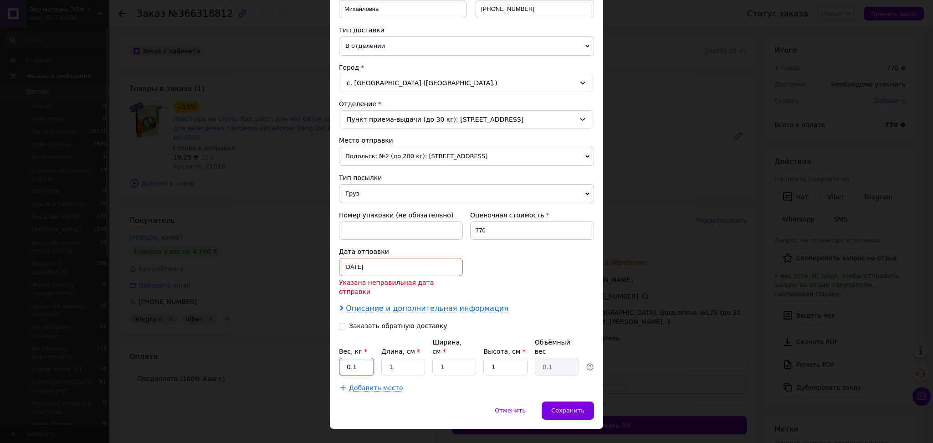
type input "0.1"
click at [387, 304] on span "Описание и дополнительная информация" at bounding box center [427, 308] width 163 height 9
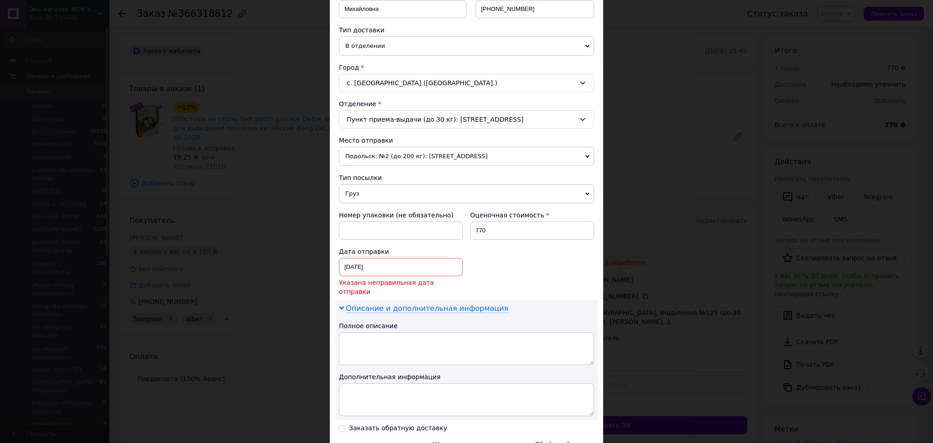
click at [387, 304] on span "Описание и дополнительная информация" at bounding box center [427, 308] width 163 height 9
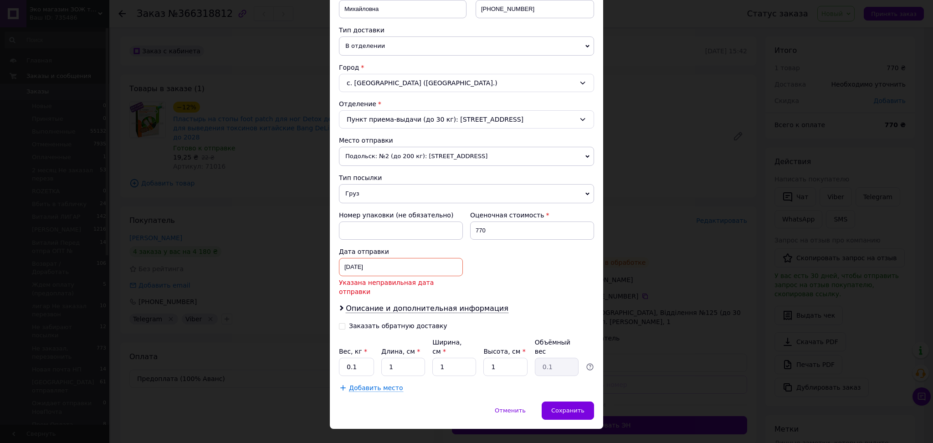
click at [400, 266] on div "24.02.2025 < 2025 > < Февраль > Пн Вт Ср Чт Пт Сб Вс 27 28 29 30 31 1 2 3 4 5 6…" at bounding box center [401, 267] width 124 height 18
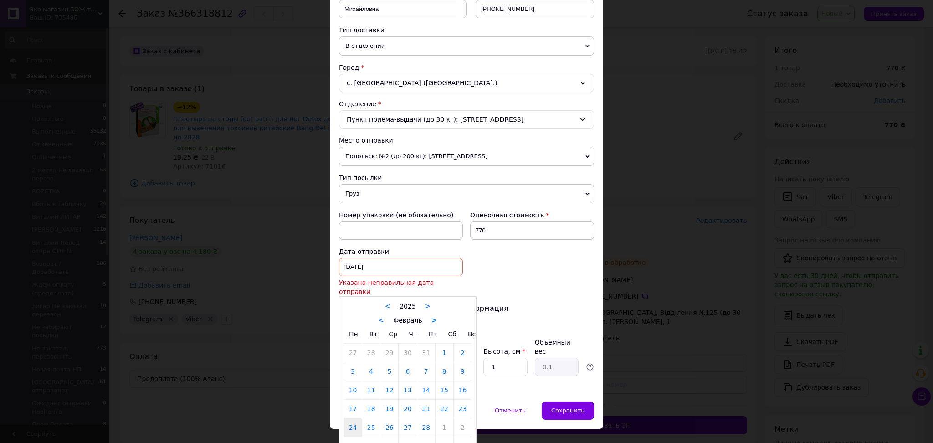
click at [432, 316] on link ">" at bounding box center [435, 320] width 6 height 8
click at [421, 315] on div "< Март >" at bounding box center [408, 320] width 128 height 10
click at [426, 316] on link ">" at bounding box center [429, 320] width 6 height 8
click at [431, 316] on link ">" at bounding box center [432, 320] width 6 height 8
click at [425, 316] on link ">" at bounding box center [427, 320] width 6 height 8
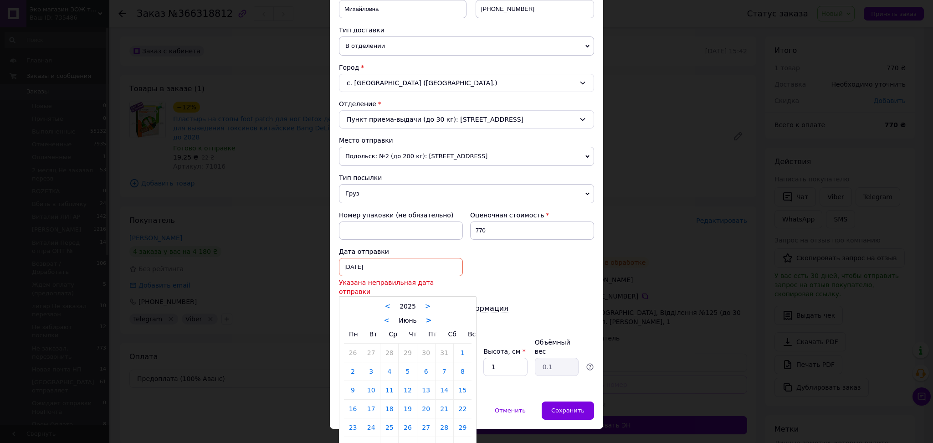
click at [426, 316] on link ">" at bounding box center [429, 320] width 6 height 8
click at [427, 316] on link ">" at bounding box center [429, 320] width 6 height 8
click at [428, 316] on link ">" at bounding box center [431, 320] width 6 height 8
click at [433, 316] on link ">" at bounding box center [436, 320] width 6 height 8
click at [462, 363] on link "12" at bounding box center [463, 371] width 18 height 18
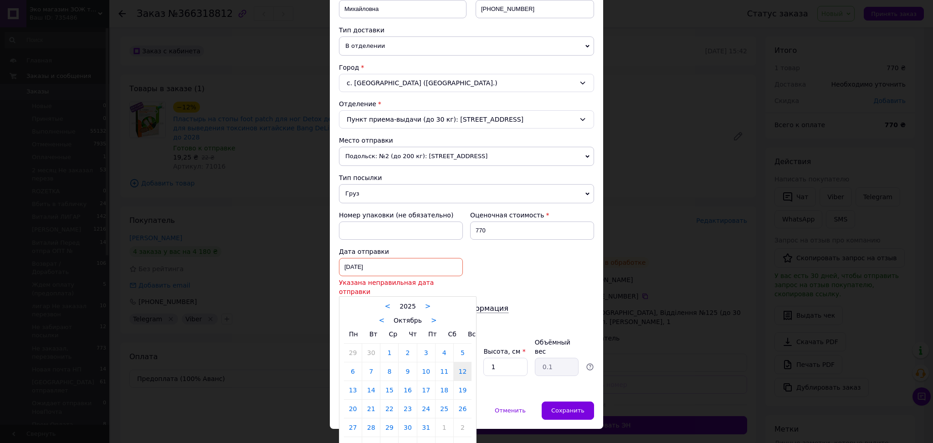
type input "12.10.2025"
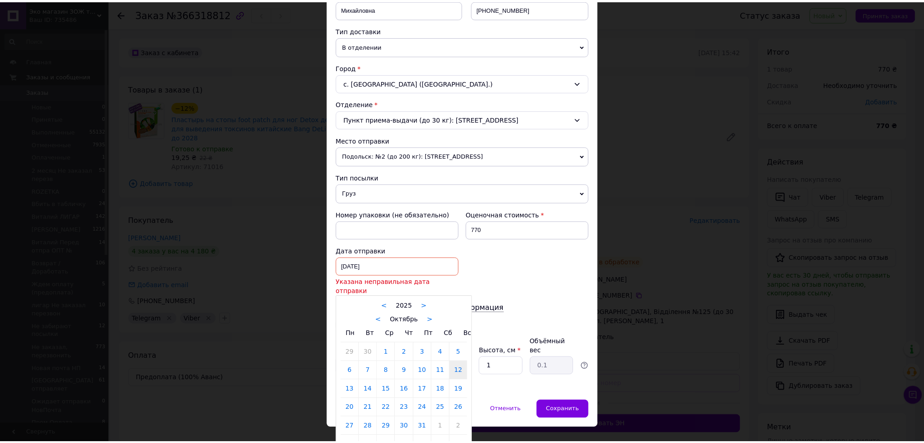
scroll to position [179, 0]
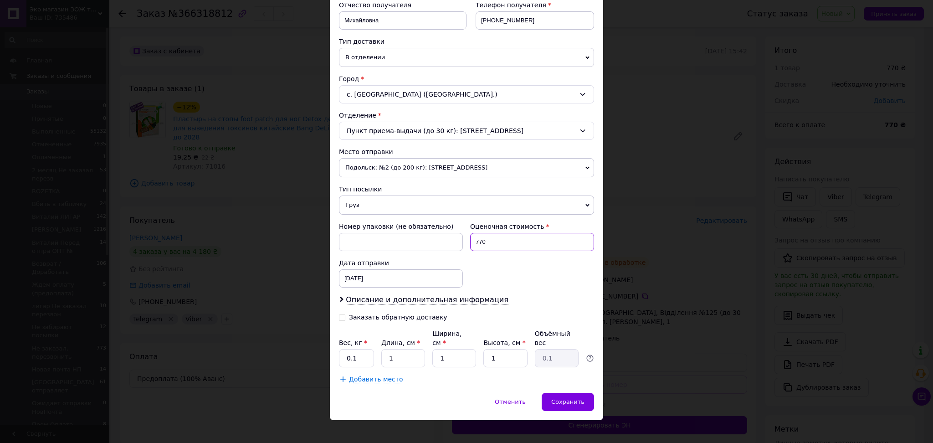
drag, startPoint x: 479, startPoint y: 243, endPoint x: 473, endPoint y: 243, distance: 6.4
click at [473, 243] on input "770" at bounding box center [532, 242] width 124 height 18
type input "500"
click at [397, 299] on span "Описание и дополнительная информация" at bounding box center [427, 299] width 163 height 9
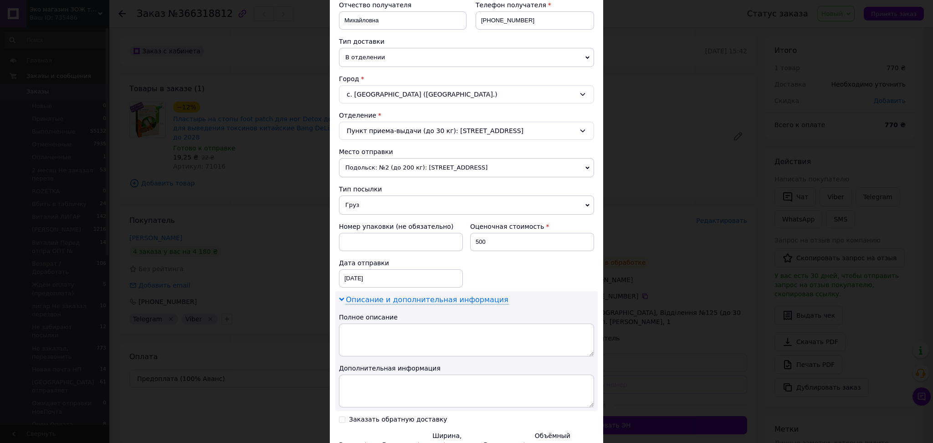
click at [397, 299] on span "Описание и дополнительная информация" at bounding box center [427, 299] width 163 height 9
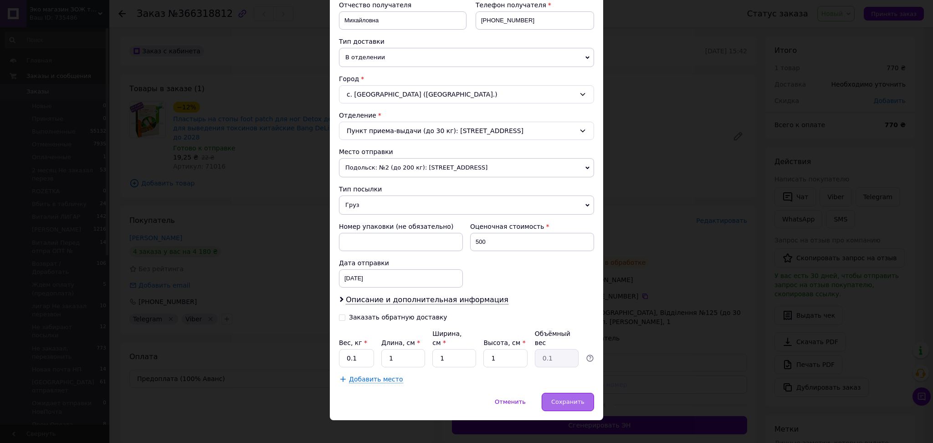
click at [578, 398] on span "Сохранить" at bounding box center [567, 401] width 33 height 7
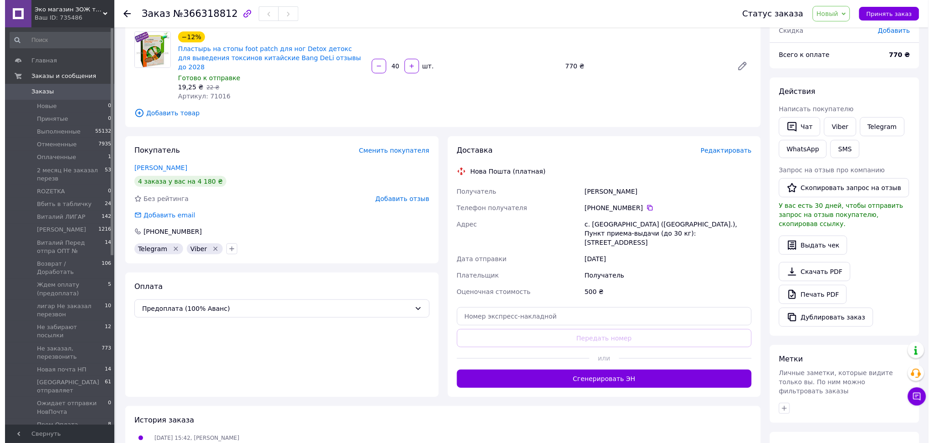
scroll to position [0, 0]
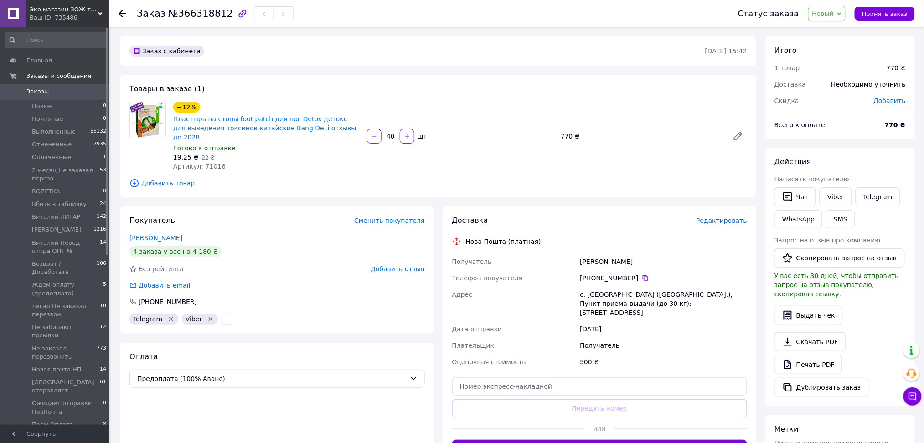
click at [891, 98] on span "Добавить" at bounding box center [890, 100] width 32 height 7
click at [826, 142] on input "text" at bounding box center [831, 137] width 54 height 18
type input "110"
click at [886, 154] on button "Сохранить" at bounding box center [876, 163] width 46 height 18
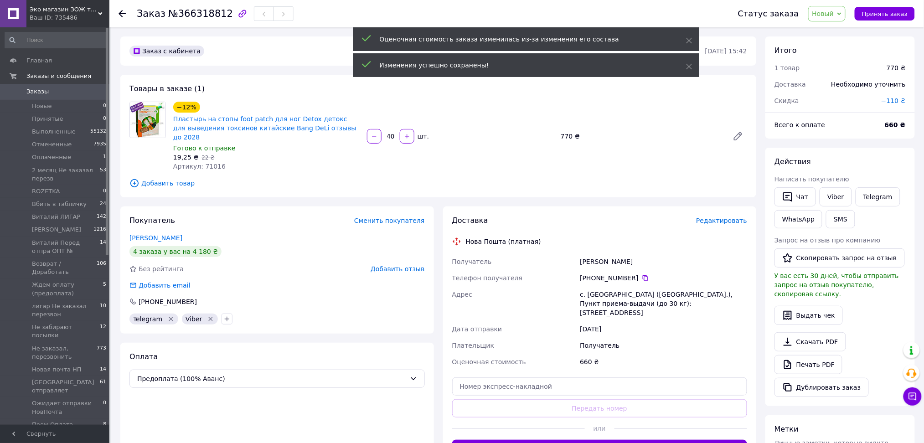
click at [842, 17] on span "Новый" at bounding box center [827, 13] width 38 height 15
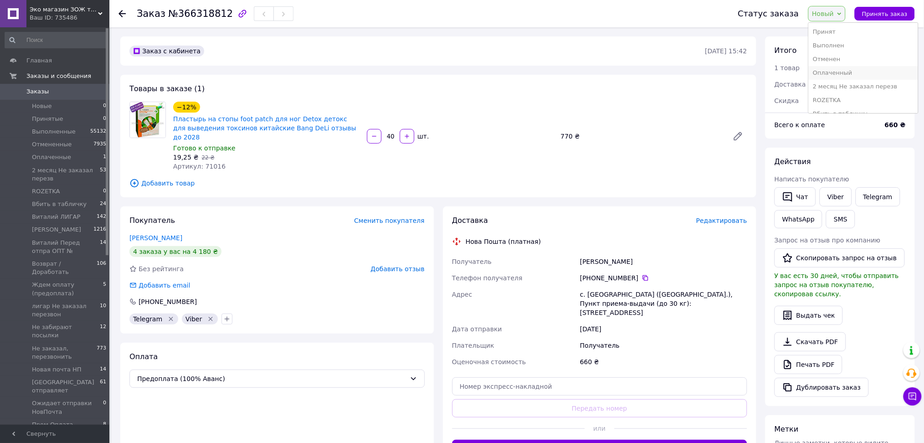
click at [845, 73] on li "Оплаченный" at bounding box center [863, 73] width 109 height 14
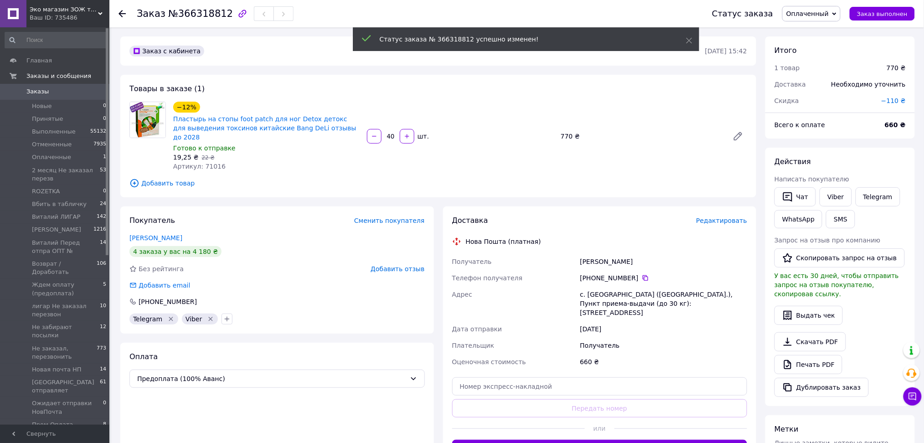
click at [712, 217] on span "Редактировать" at bounding box center [721, 220] width 51 height 7
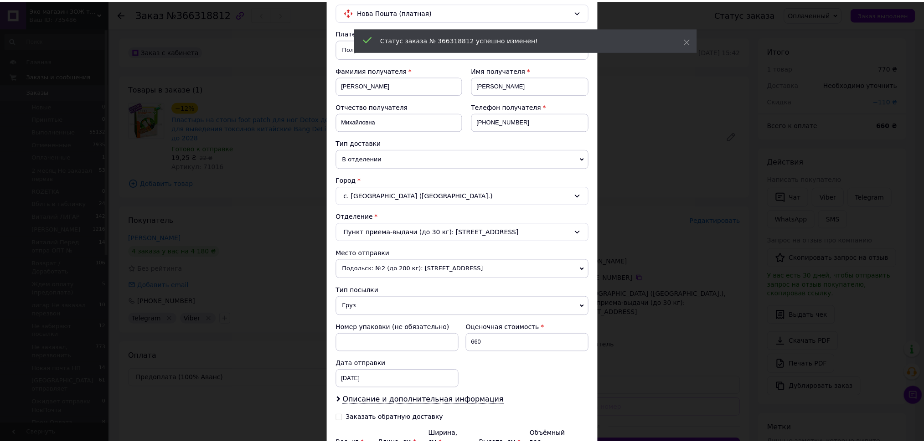
scroll to position [179, 0]
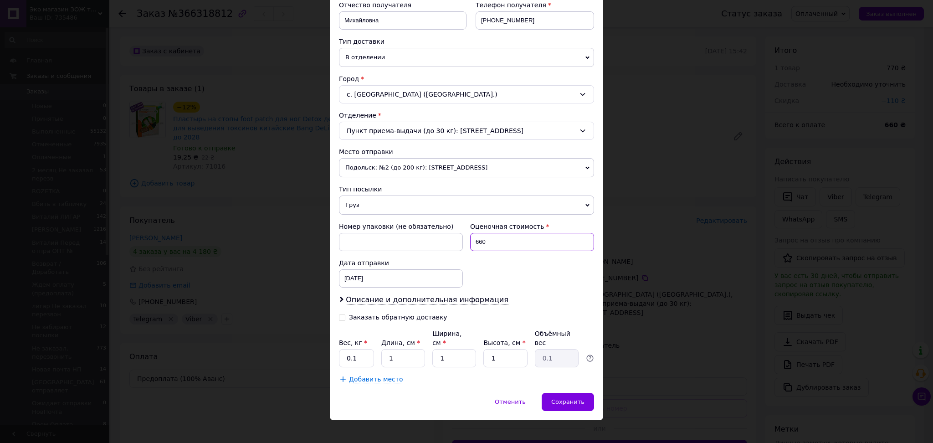
drag, startPoint x: 482, startPoint y: 244, endPoint x: 470, endPoint y: 244, distance: 11.4
click at [470, 244] on input "660" at bounding box center [532, 242] width 124 height 18
type input "500"
click at [571, 399] on div "Сохранить" at bounding box center [568, 402] width 52 height 18
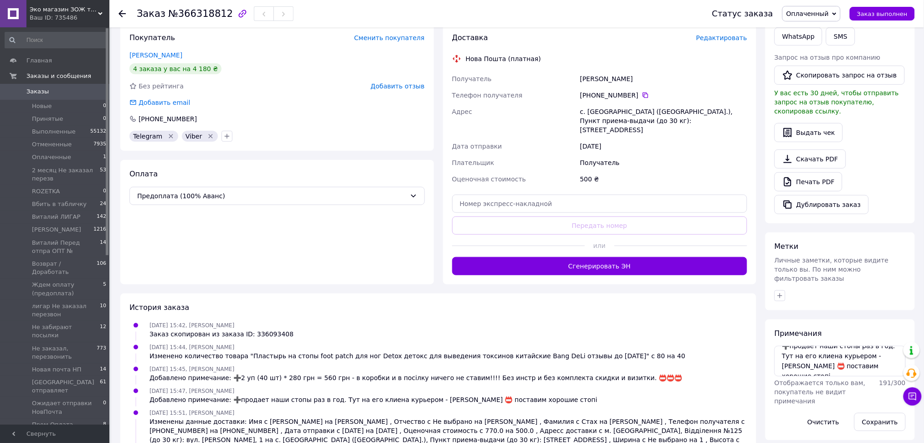
scroll to position [249, 0]
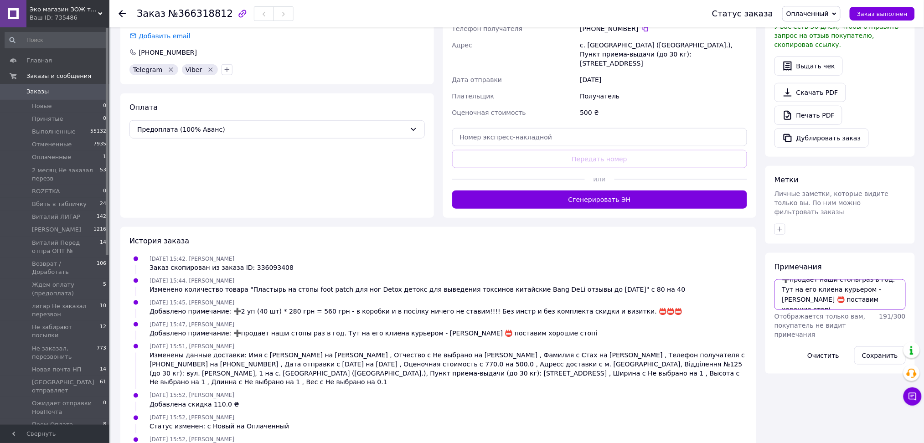
click at [839, 296] on textarea "➕продает наши стопы раз в год. Тут на его клиена курьером - Рудь Людмила Михайл…" at bounding box center [839, 294] width 131 height 30
paste textarea "11.10.25 13:29 Стах Василь Васильович Поповнення рахунку ФОП Осадчий Віталій Ми…"
type textarea "11.10.25 13:29 Стах Василь Васильович Поповнення рахунку ФОП Осадчий Віталій Ми…"
click at [880, 346] on button "Сохранить" at bounding box center [880, 355] width 52 height 18
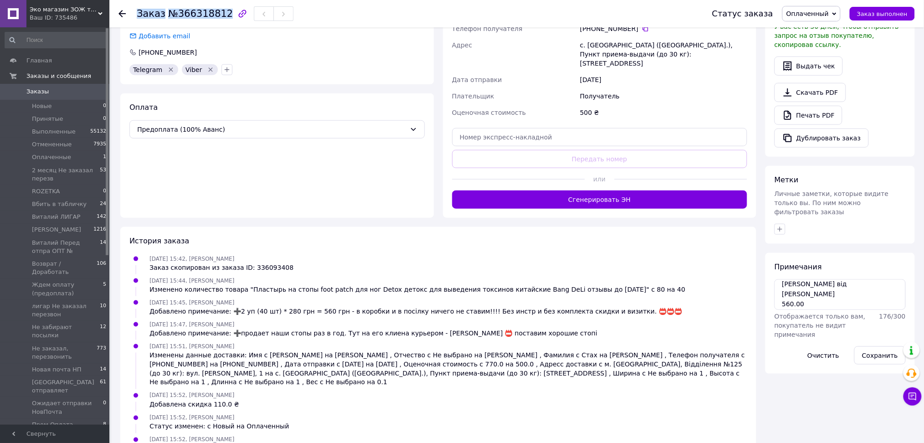
drag, startPoint x: 137, startPoint y: 13, endPoint x: 219, endPoint y: 17, distance: 82.6
click at [219, 17] on h1 "Заказ №366318812" at bounding box center [185, 13] width 96 height 11
copy h1 "Заказ №366318812"
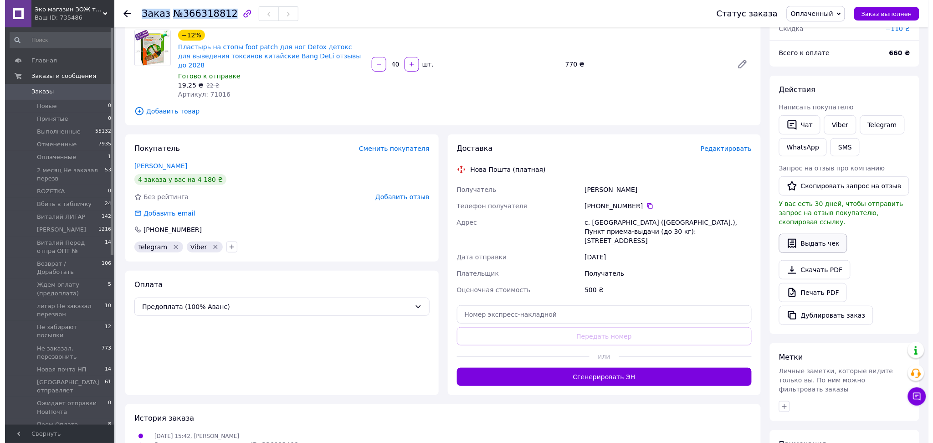
scroll to position [67, 0]
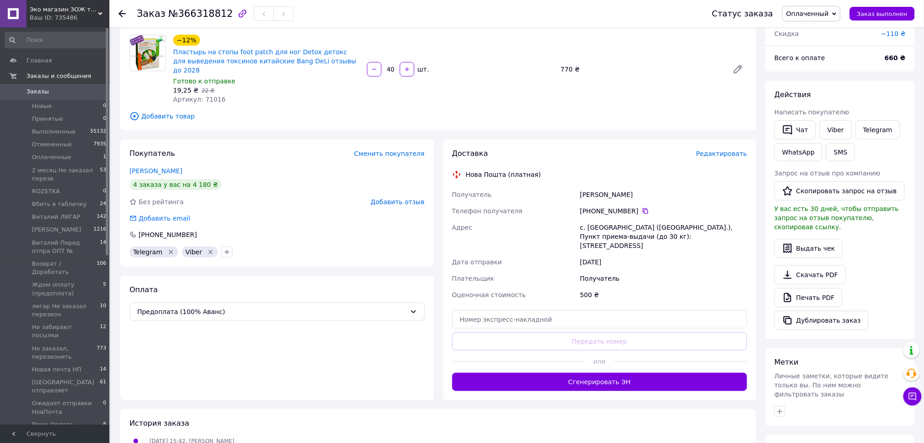
click at [722, 150] on span "Редактировать" at bounding box center [721, 153] width 51 height 7
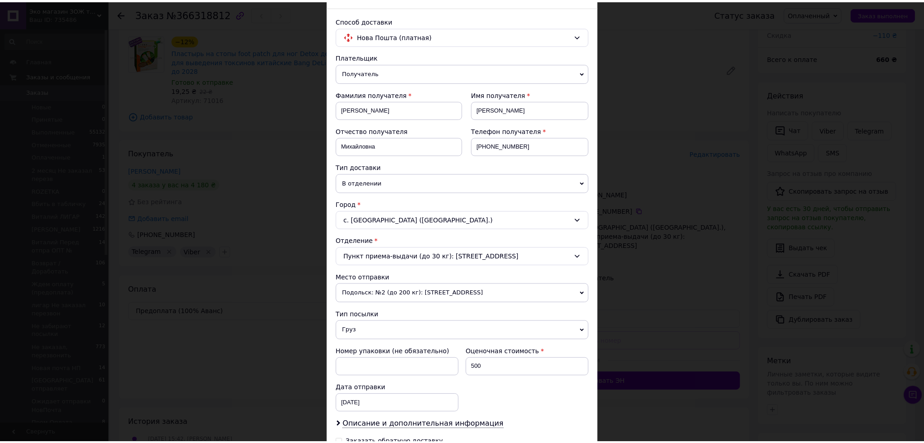
scroll to position [121, 0]
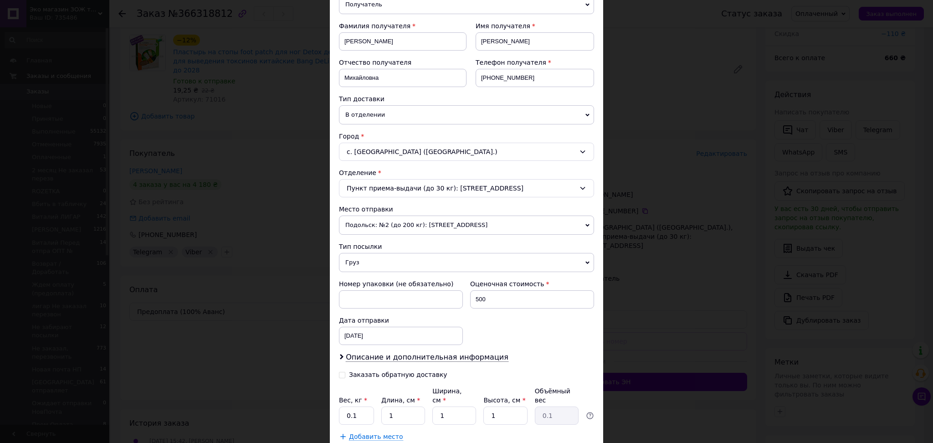
click at [399, 112] on span "В отделении" at bounding box center [466, 114] width 255 height 19
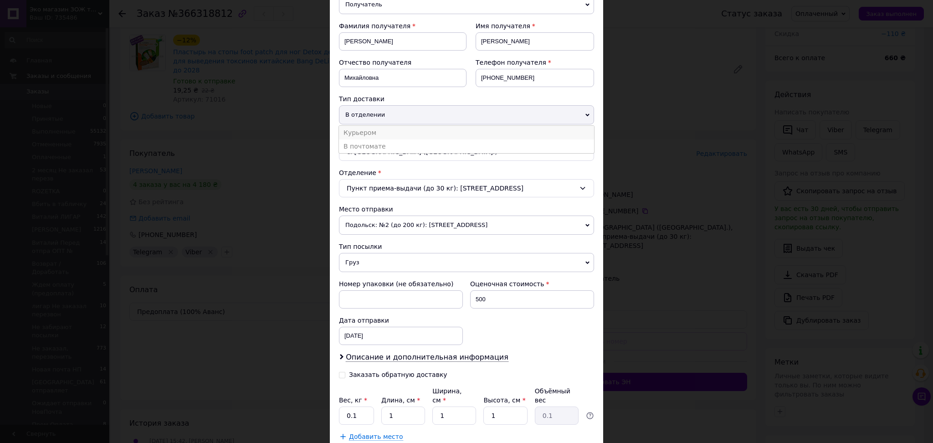
click at [377, 134] on li "Курьером" at bounding box center [466, 133] width 255 height 14
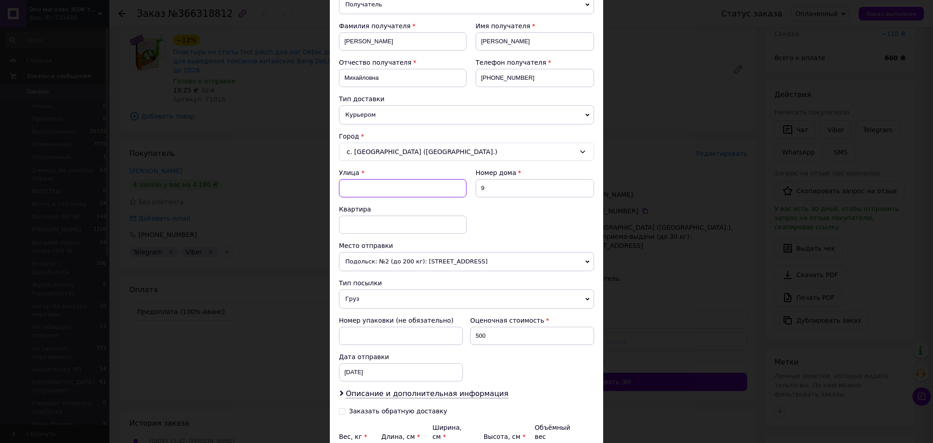
click at [383, 189] on input "Улица" at bounding box center [403, 188] width 128 height 18
type input "польова"
click at [643, 96] on div "× Редактирование доставки Способ доставки Нова Пошта (платная) Плательщик Получ…" at bounding box center [466, 221] width 933 height 443
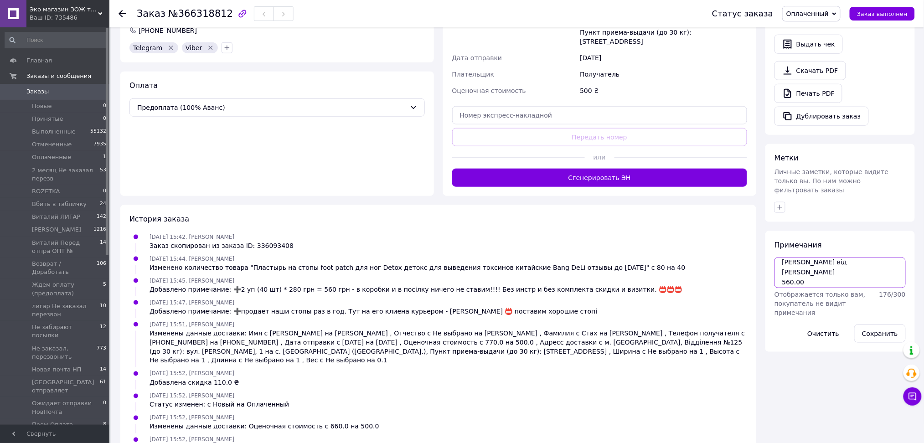
scroll to position [0, 0]
drag, startPoint x: 842, startPoint y: 278, endPoint x: 775, endPoint y: 225, distance: 85.3
click at [775, 240] on div "Примечания 11.10.25 13:29 Стах Василь Васильович Поповнення рахунку ФОП Осадчий…" at bounding box center [839, 291] width 131 height 103
type textarea "Д"
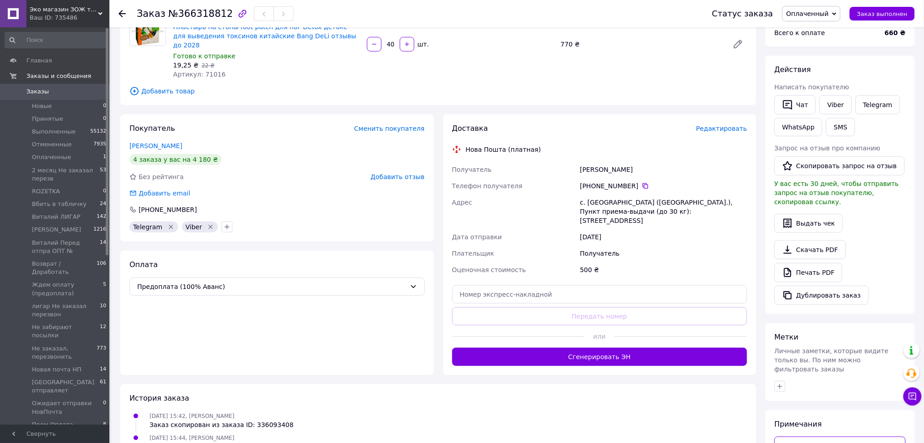
scroll to position [89, 0]
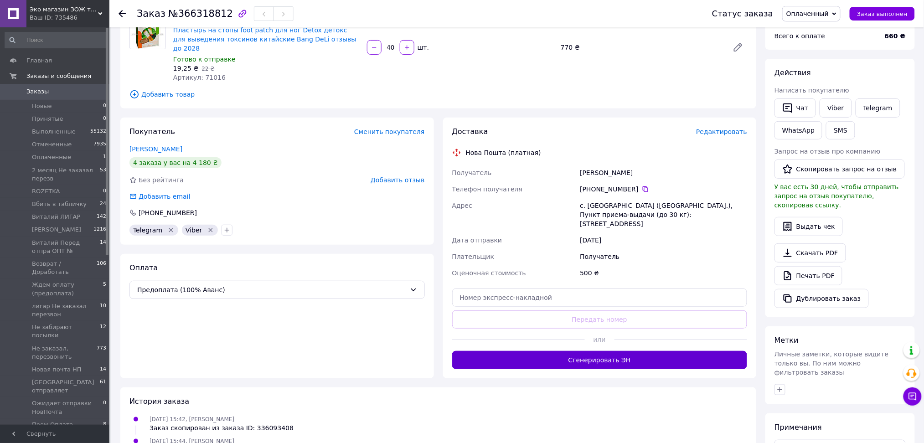
click at [642, 351] on button "Сгенерировать ЭН" at bounding box center [599, 360] width 295 height 18
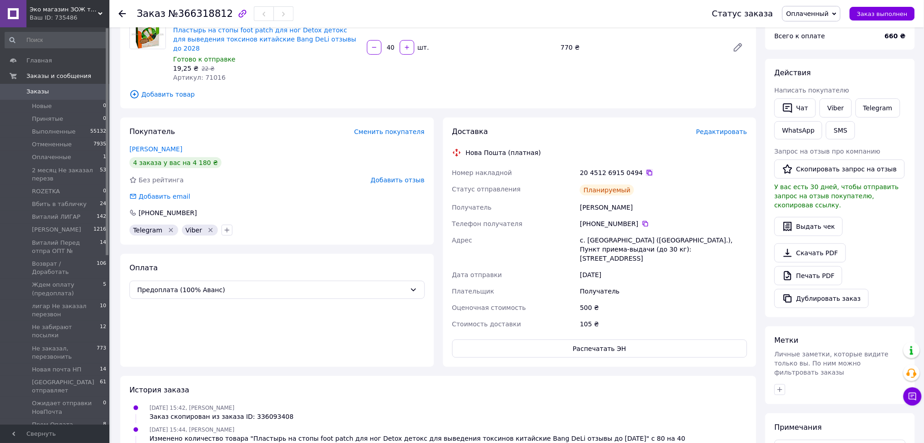
click at [647, 170] on icon at bounding box center [649, 172] width 5 height 5
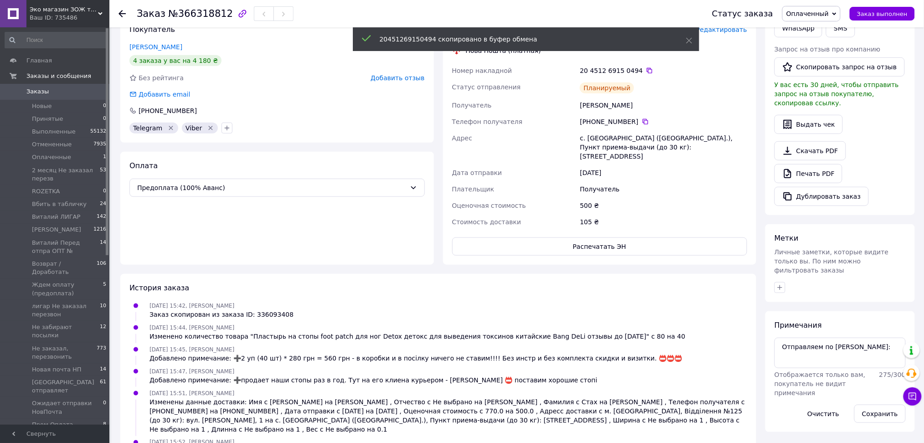
scroll to position [281, 0]
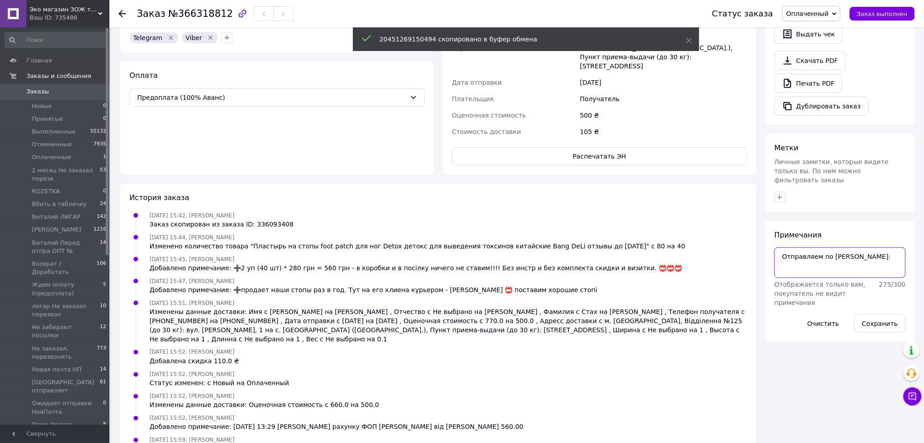
click at [877, 247] on textarea "Отправляем по єтой декл:" at bounding box center [839, 262] width 131 height 30
paste textarea "20451269150494"
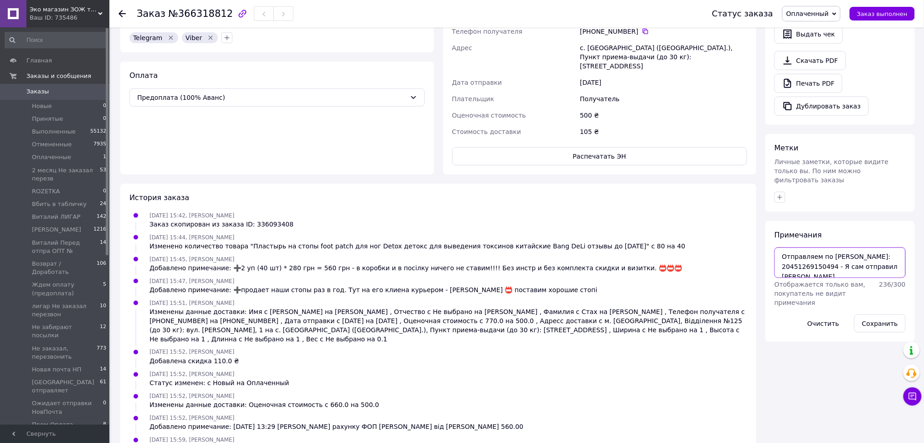
type textarea "Отправляем по єтой декл: 20451269150494 - Я сам отправил клеинту"
click at [874, 314] on button "Сохранить" at bounding box center [880, 323] width 52 height 18
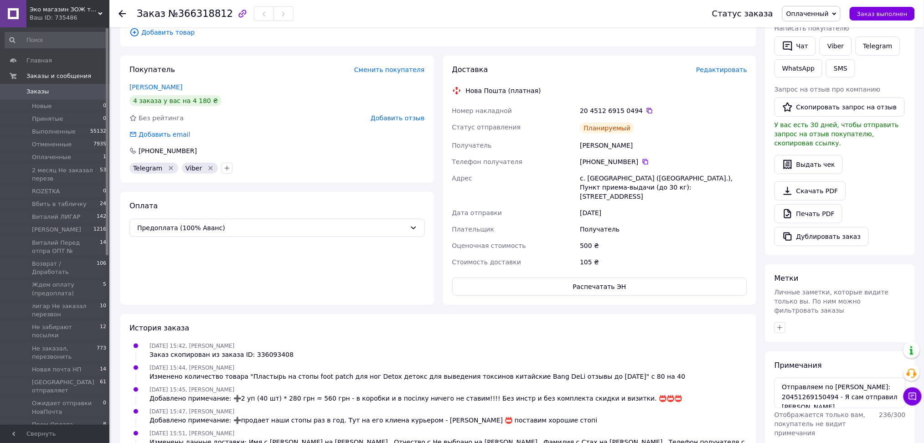
scroll to position [303, 0]
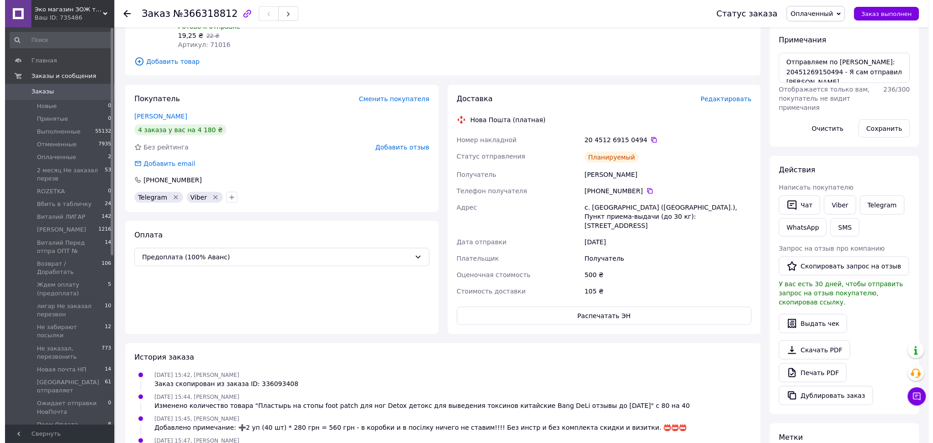
scroll to position [121, 0]
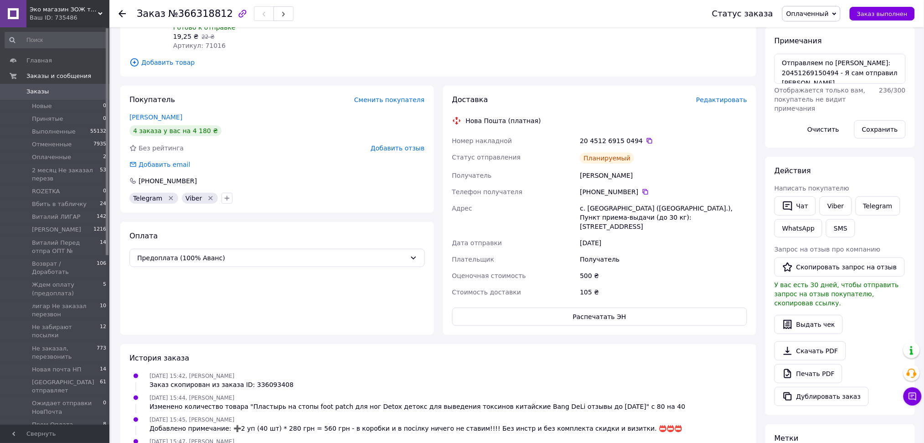
click at [713, 96] on span "Редактировать" at bounding box center [721, 99] width 51 height 7
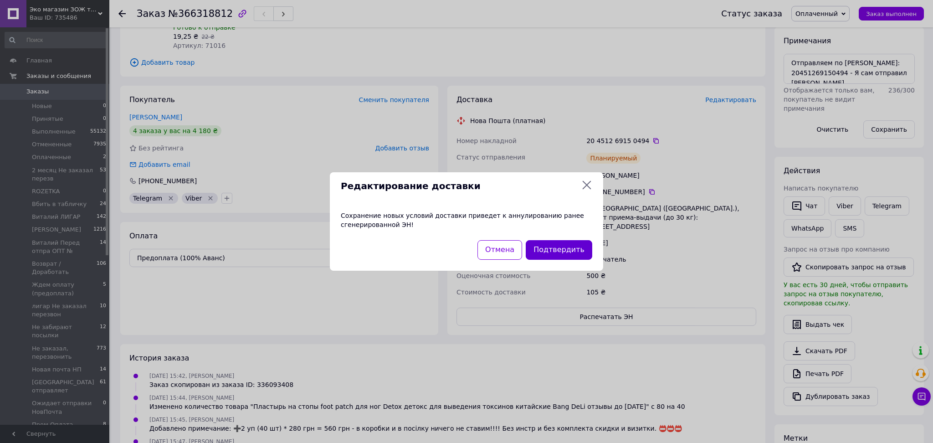
click at [546, 252] on button "Подтвердить" at bounding box center [559, 250] width 67 height 20
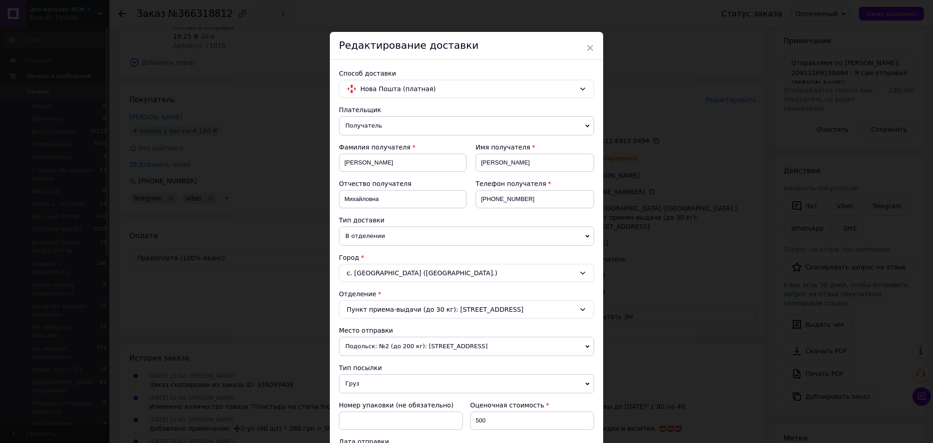
scroll to position [179, 0]
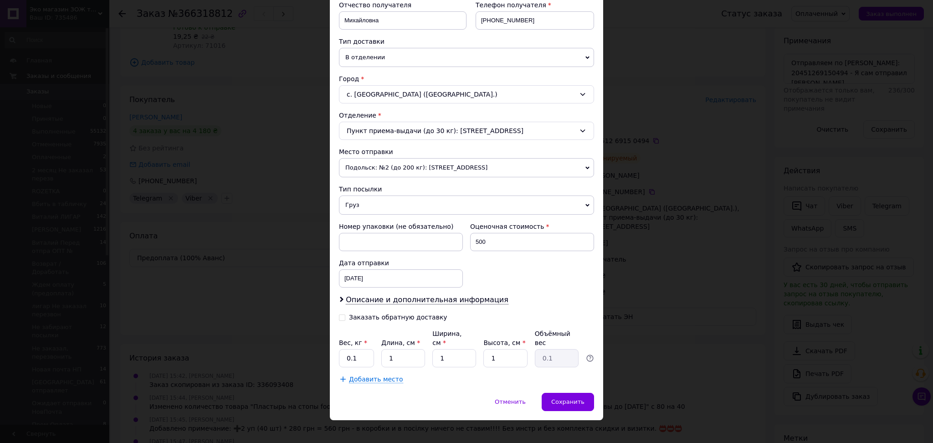
click at [371, 97] on div "с. [GEOGRAPHIC_DATA] ([GEOGRAPHIC_DATA].)" at bounding box center [466, 94] width 255 height 18
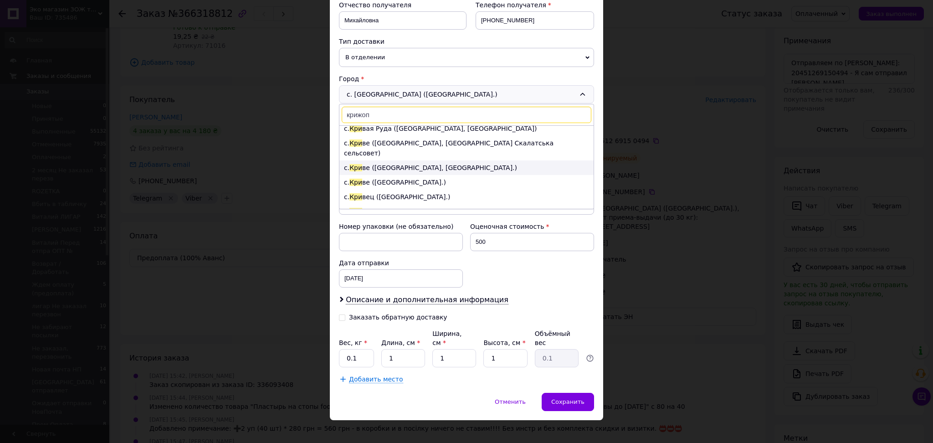
scroll to position [0, 0]
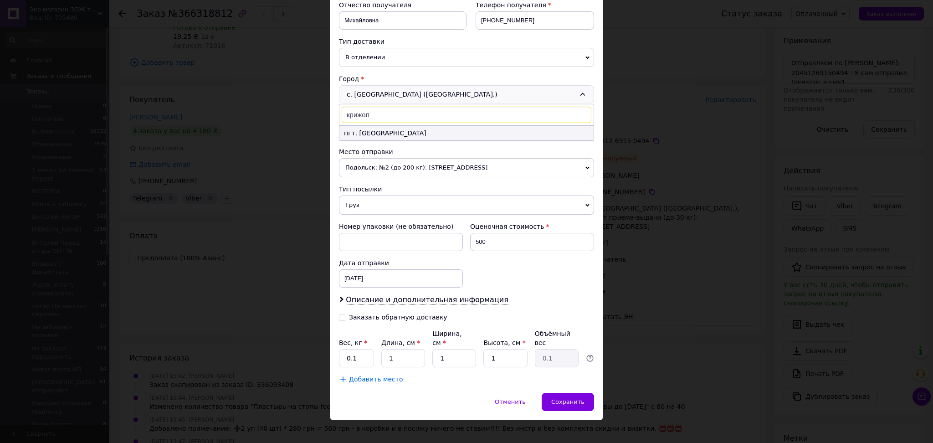
type input "крижоп"
click at [395, 134] on li "пгт. [GEOGRAPHIC_DATA]" at bounding box center [467, 133] width 254 height 15
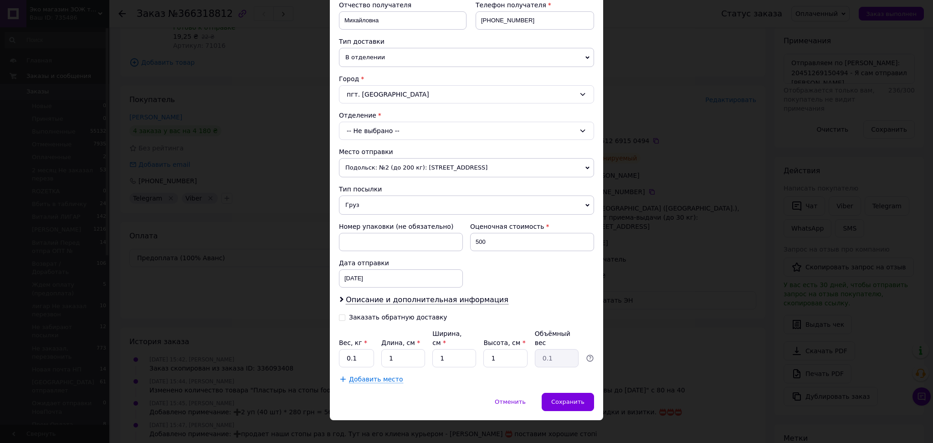
click at [391, 128] on div "-- Не выбрано --" at bounding box center [466, 131] width 255 height 18
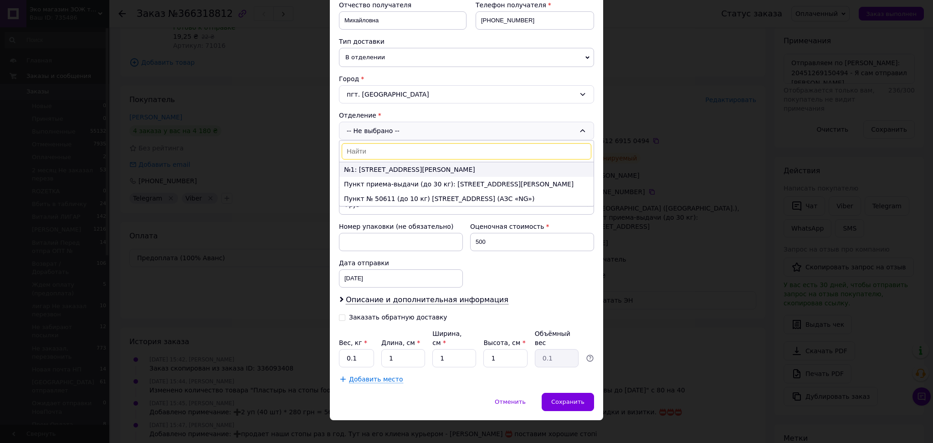
click at [379, 169] on li "№1: [STREET_ADDRESS][PERSON_NAME]" at bounding box center [467, 169] width 254 height 15
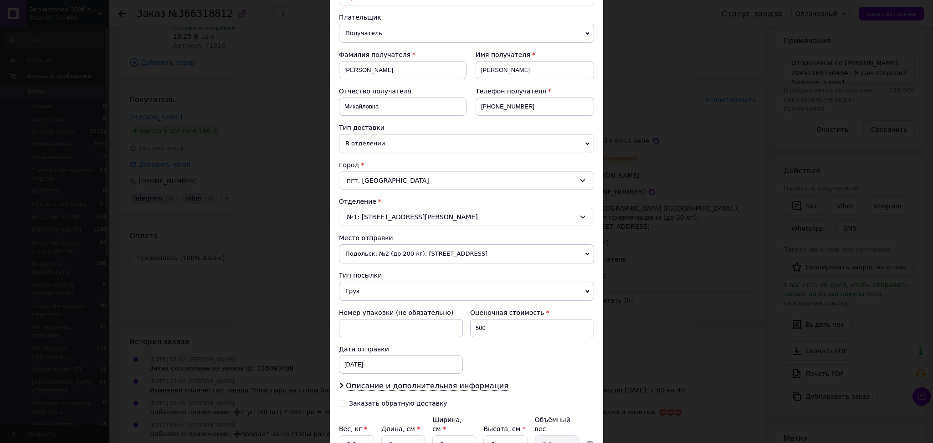
scroll to position [57, 0]
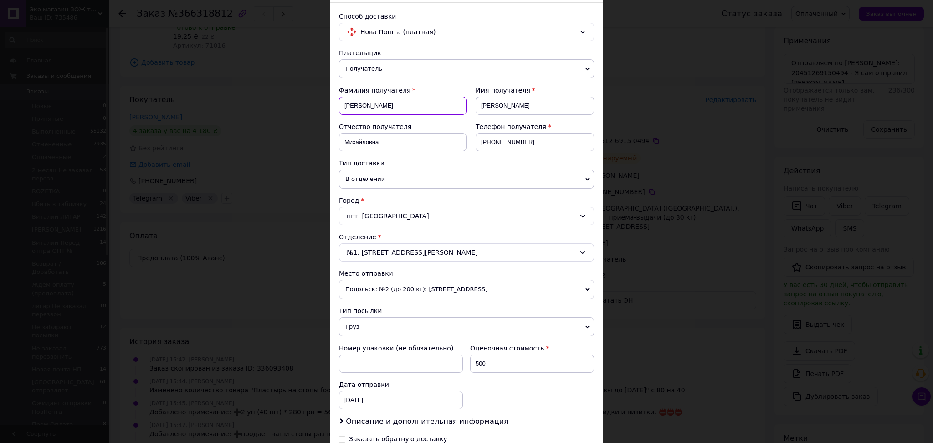
drag, startPoint x: 370, startPoint y: 103, endPoint x: 337, endPoint y: 105, distance: 32.9
click at [337, 105] on div "Способ доставки Нова Пошта (платная) Плательщик Получатель Отправитель Фамилия …" at bounding box center [466, 259] width 273 height 512
type input "Мельник"
drag, startPoint x: 525, startPoint y: 106, endPoint x: 476, endPoint y: 105, distance: 49.2
click at [476, 105] on input "Людмила" at bounding box center [535, 106] width 118 height 18
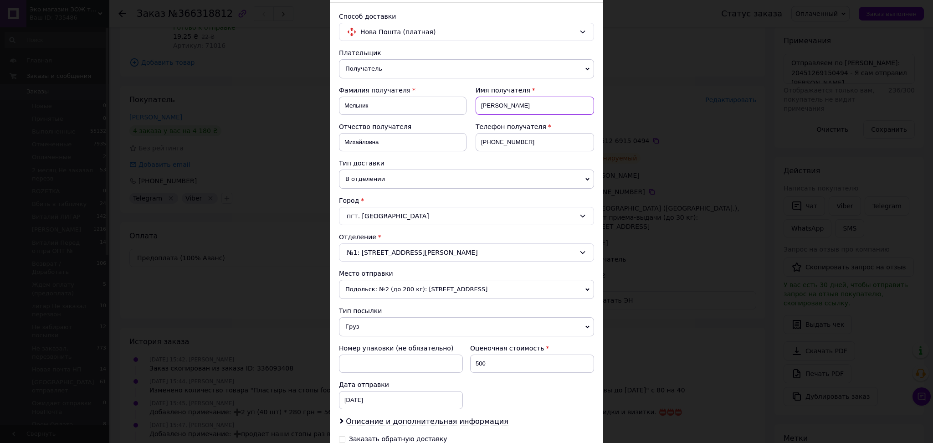
type input "Ирина"
drag, startPoint x: 531, startPoint y: 143, endPoint x: 503, endPoint y: 141, distance: 28.3
click at [503, 141] on input "+380678684760" at bounding box center [535, 142] width 118 height 18
drag, startPoint x: 405, startPoint y: 147, endPoint x: 344, endPoint y: 140, distance: 61.4
click at [344, 140] on input "Михайловна" at bounding box center [403, 142] width 128 height 18
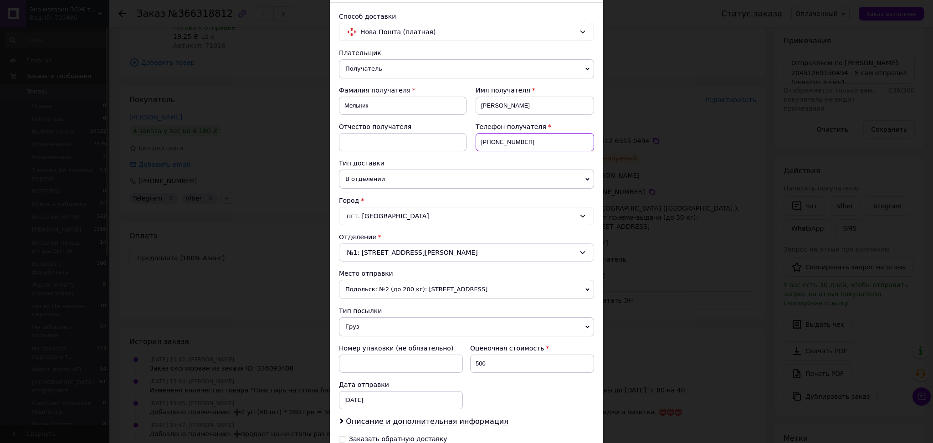
drag, startPoint x: 494, startPoint y: 141, endPoint x: 528, endPoint y: 146, distance: 34.2
click at [528, 146] on input "+380678684760" at bounding box center [535, 142] width 118 height 18
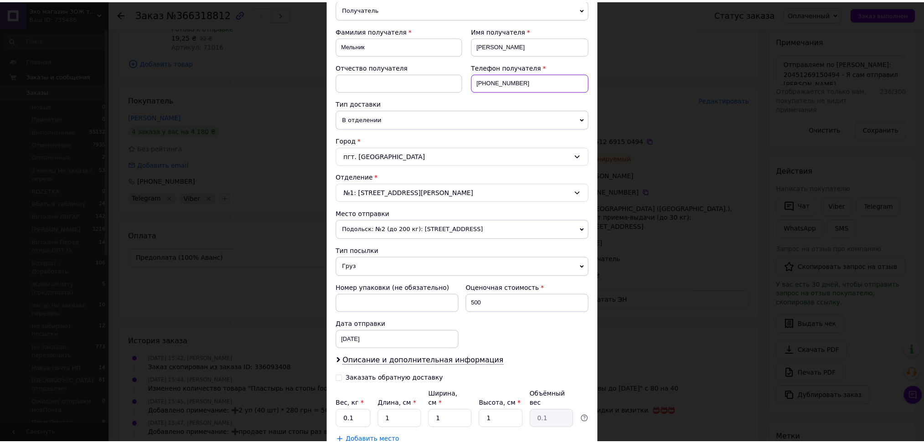
scroll to position [179, 0]
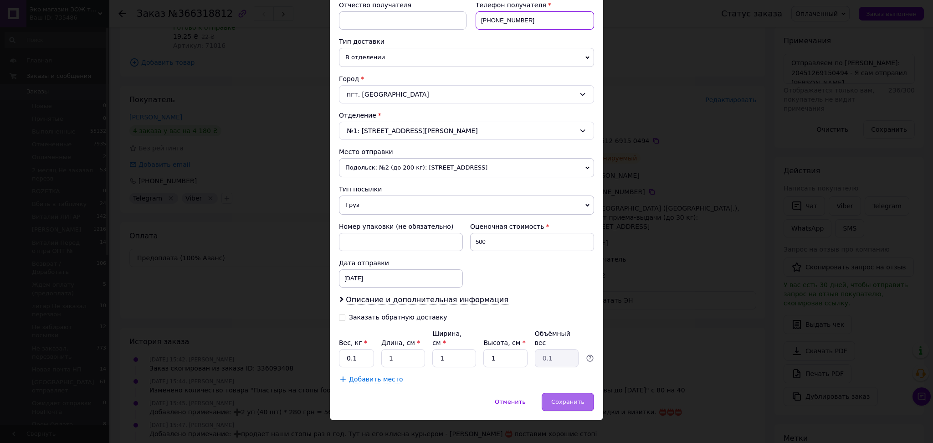
type input "[PHONE_NUMBER]"
click at [578, 398] on span "Сохранить" at bounding box center [567, 401] width 33 height 7
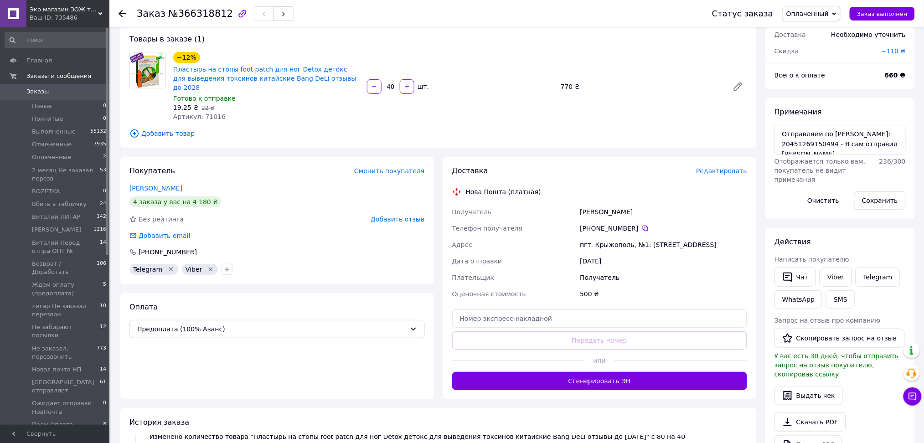
scroll to position [121, 0]
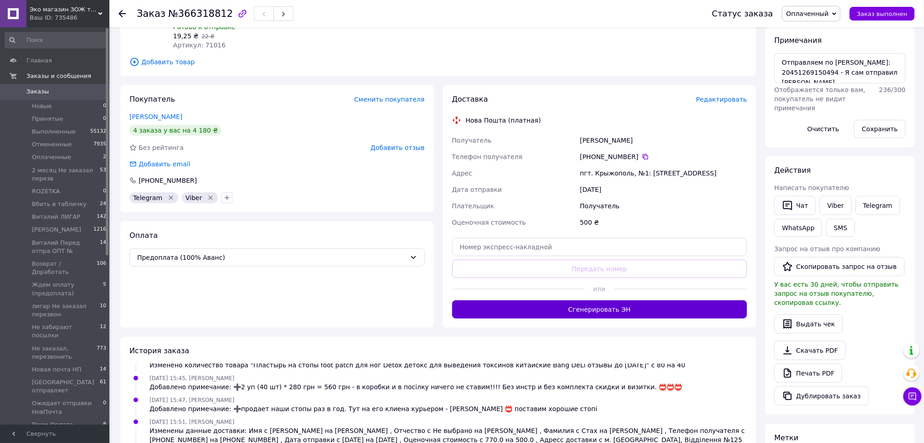
click at [646, 300] on button "Сгенерировать ЭН" at bounding box center [599, 309] width 295 height 18
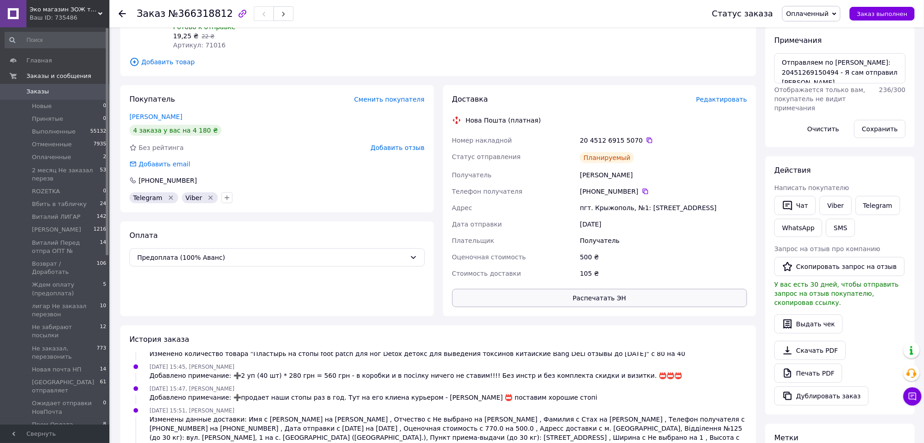
scroll to position [56, 0]
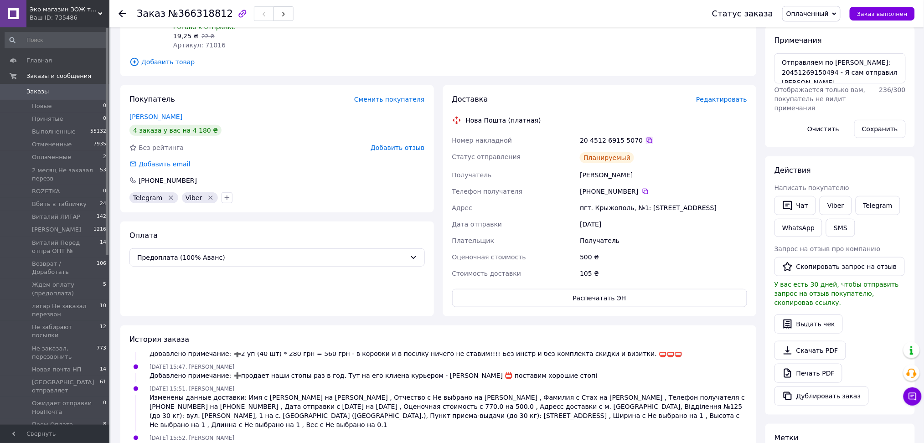
click at [646, 137] on icon at bounding box center [649, 140] width 7 height 7
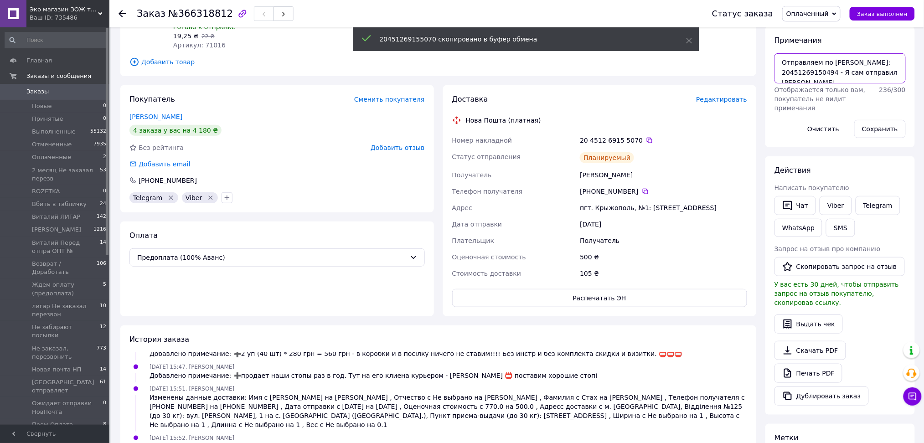
drag, startPoint x: 839, startPoint y: 86, endPoint x: 751, endPoint y: 43, distance: 97.8
click at [751, 43] on div "Заказ с кабинета 12.10.2025 • 15:42 Товары в заказе (1) −12% Пластырь на стопы …" at bounding box center [517, 275] width 803 height 720
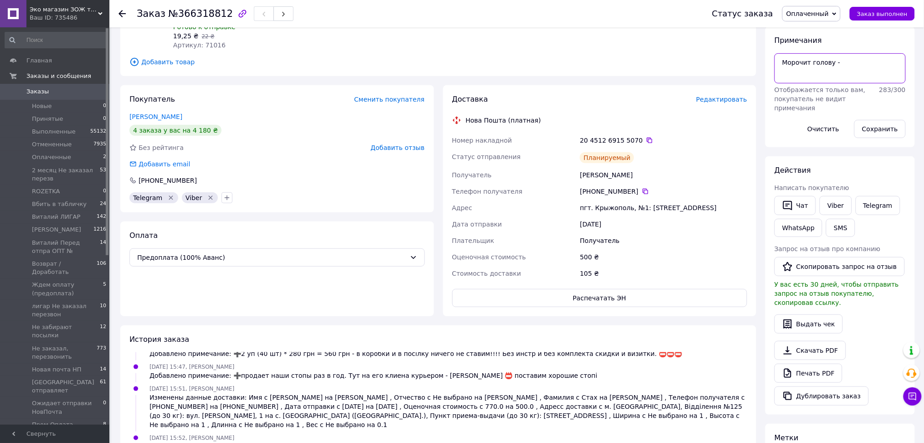
paste textarea "20451269155070"
type textarea "Морочит голову - 20451269155070 - по єтой декл отправляем!!!!!!!!!!!!!!!"
click at [890, 133] on button "Сохранить" at bounding box center [880, 129] width 52 height 18
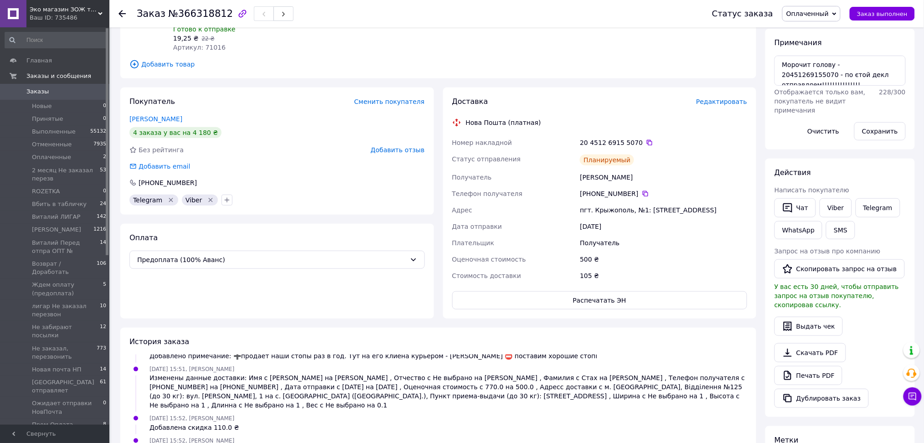
scroll to position [121, 0]
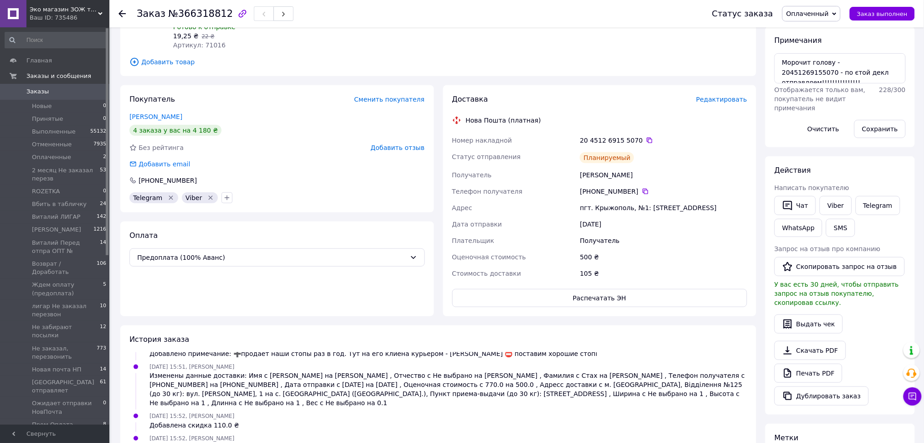
drag, startPoint x: 637, startPoint y: 183, endPoint x: 668, endPoint y: 39, distance: 147.3
click at [642, 188] on icon at bounding box center [645, 191] width 7 height 7
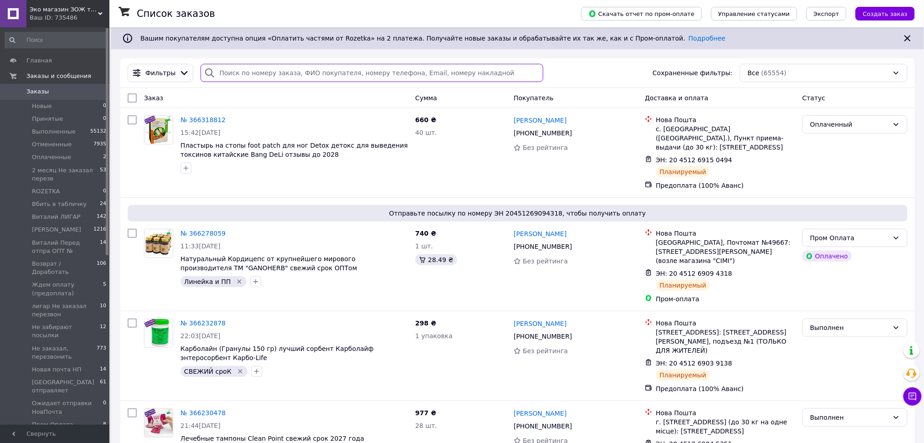
click at [294, 72] on input "search" at bounding box center [372, 73] width 343 height 18
paste input "684760"
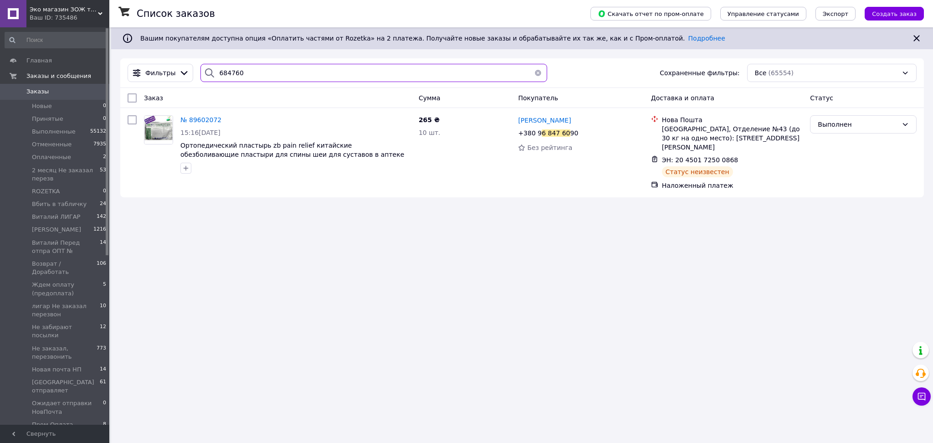
drag, startPoint x: 256, startPoint y: 75, endPoint x: 189, endPoint y: 69, distance: 67.3
click at [189, 69] on div "Фильтры 684760 Сохраненные фильтры: Все (65554)" at bounding box center [522, 73] width 797 height 18
paste input "[PHONE_NUMBER]"
type input "[PHONE_NUMBER]"
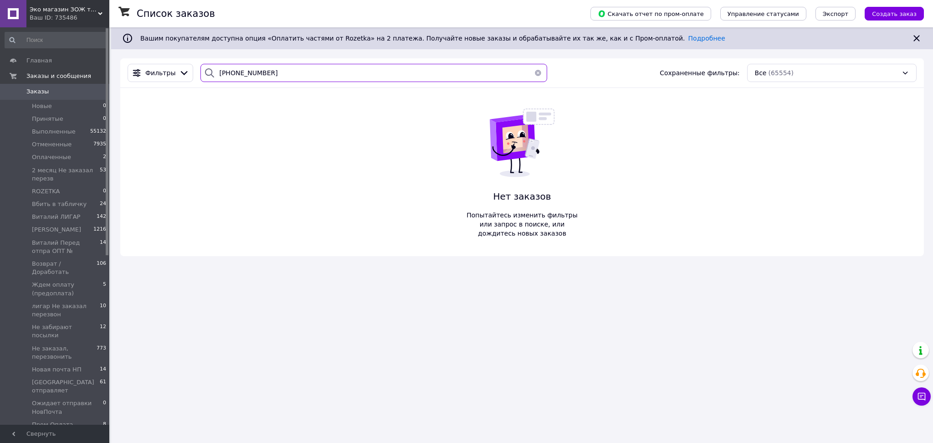
drag, startPoint x: 225, startPoint y: 73, endPoint x: 209, endPoint y: 73, distance: 16.4
click at [209, 73] on div "[PHONE_NUMBER]" at bounding box center [374, 73] width 347 height 18
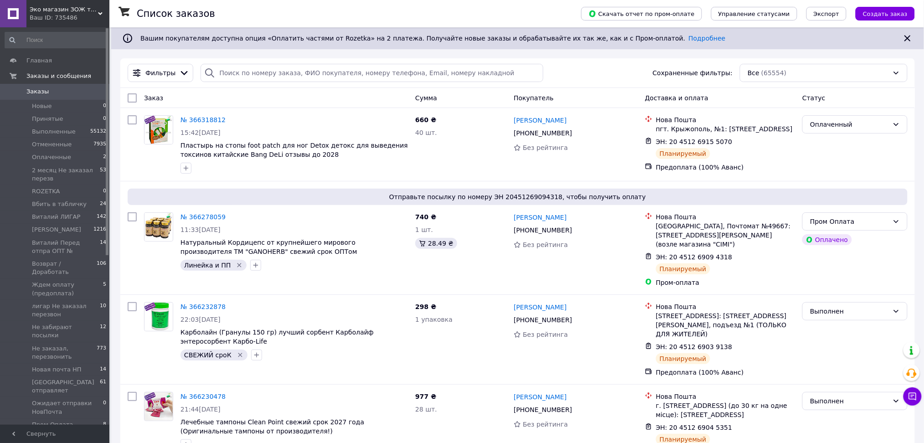
click at [83, 10] on span "Эко магазин ЗОЖ товаров для здоровья, красоты и спорта - Экомедик - ecomedik" at bounding box center [64, 9] width 68 height 8
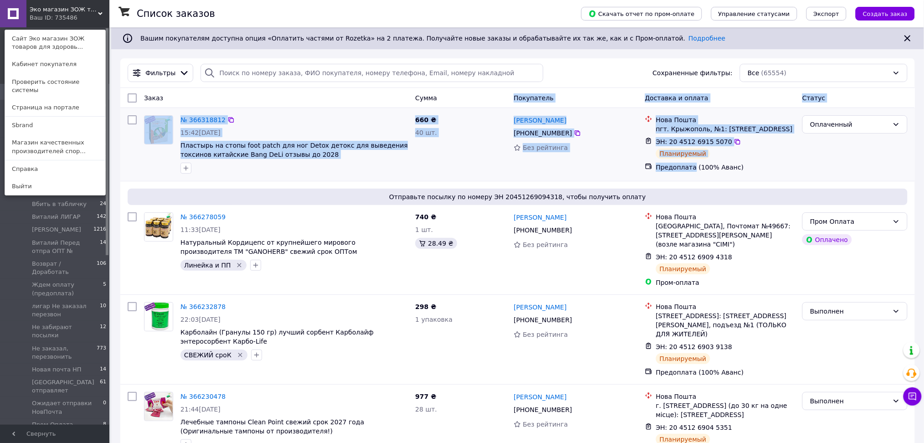
drag, startPoint x: 494, startPoint y: 98, endPoint x: 690, endPoint y: 165, distance: 207.5
click at [690, 166] on div "Предоплата (100% Аванс)" at bounding box center [725, 167] width 139 height 9
drag, startPoint x: 690, startPoint y: 166, endPoint x: 409, endPoint y: 94, distance: 289.8
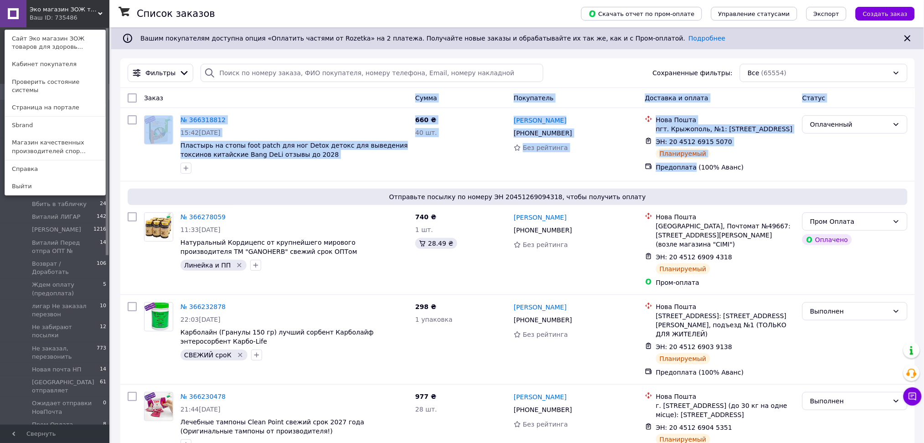
click at [409, 94] on div "Заказ" at bounding box center [275, 98] width 271 height 16
drag, startPoint x: 412, startPoint y: 94, endPoint x: 690, endPoint y: 168, distance: 288.1
click at [594, 167] on div "Василий Стах +380 50 927 99 43 Без рейтинга" at bounding box center [575, 145] width 131 height 66
drag, startPoint x: 391, startPoint y: 91, endPoint x: 691, endPoint y: 168, distance: 309.2
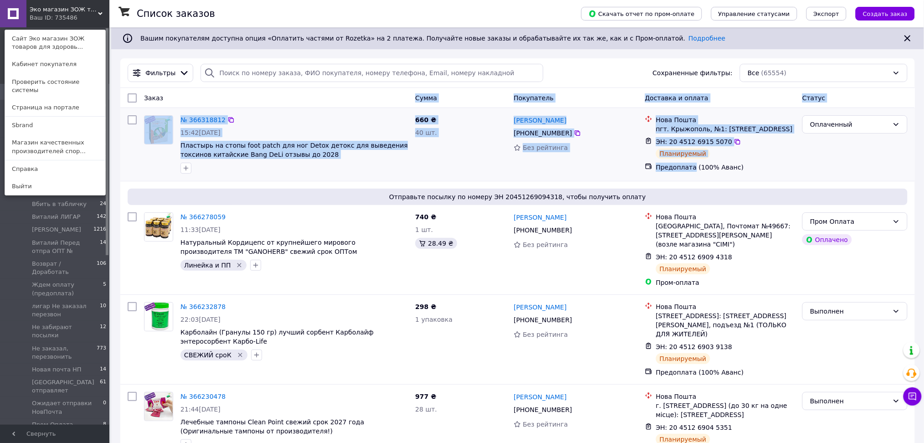
click at [689, 166] on div "Предоплата (100% Аванс)" at bounding box center [725, 167] width 139 height 9
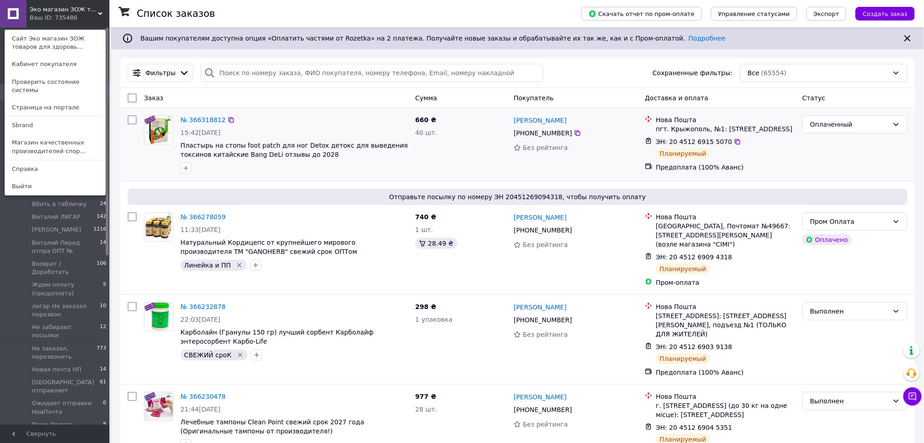
click at [689, 170] on div "Предоплата (100% Аванс)" at bounding box center [725, 167] width 139 height 9
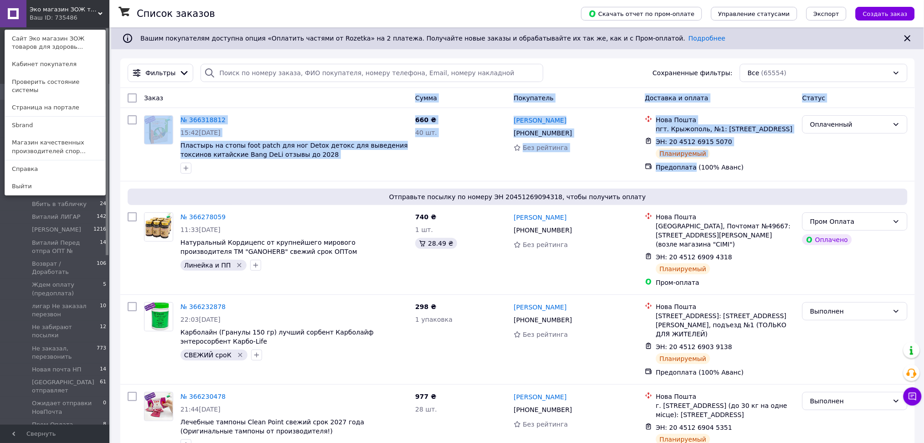
drag, startPoint x: 690, startPoint y: 170, endPoint x: 302, endPoint y: 99, distance: 393.8
click at [276, 100] on div "Заказ" at bounding box center [275, 98] width 271 height 16
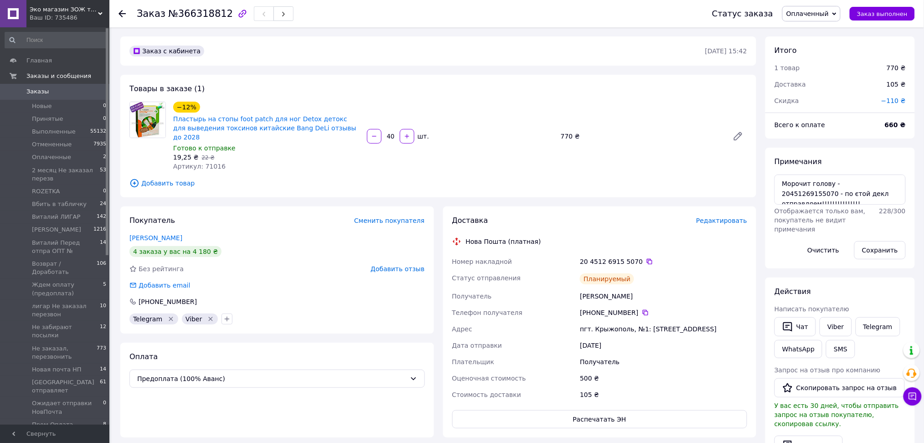
drag, startPoint x: 60, startPoint y: 94, endPoint x: 88, endPoint y: 76, distance: 32.9
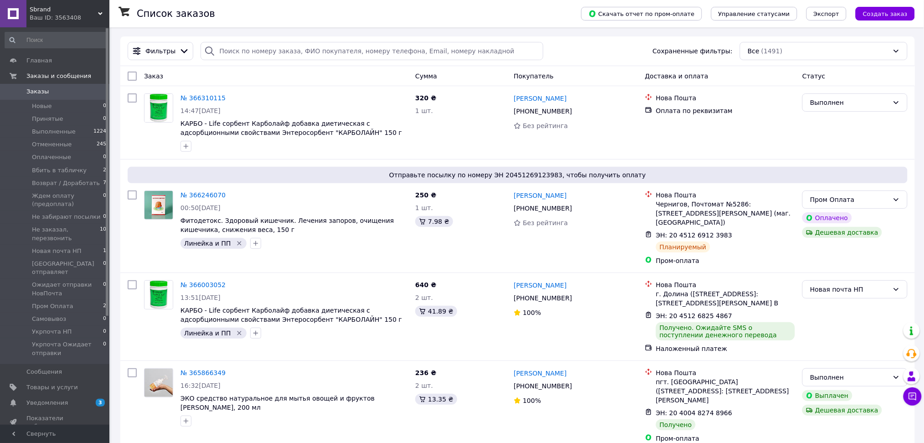
click at [93, 10] on span "Sbrand" at bounding box center [64, 9] width 68 height 8
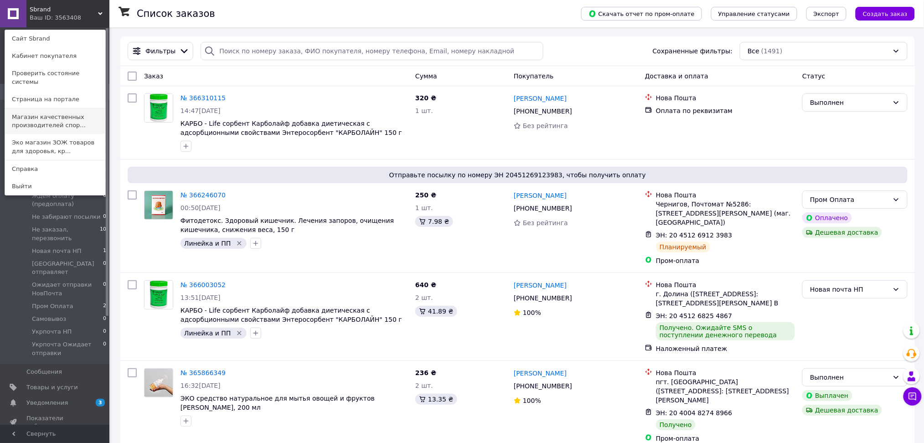
click at [59, 118] on link "Магазин качественных производителей спор..." at bounding box center [55, 121] width 100 height 26
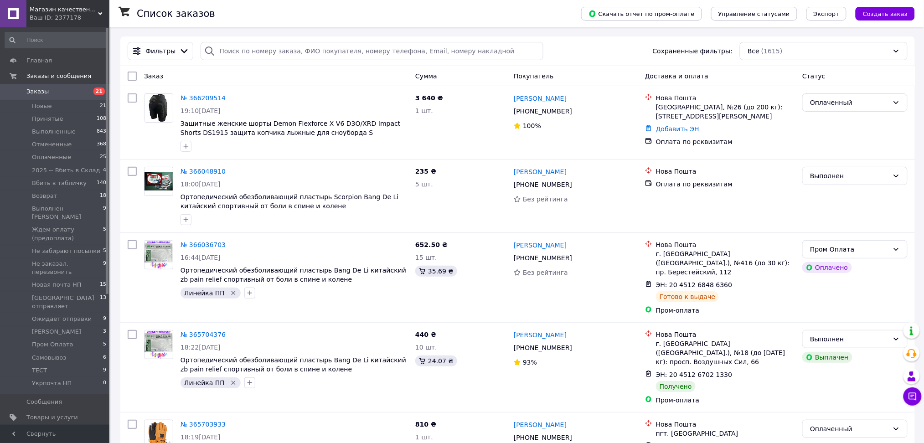
click at [61, 15] on div "Ваш ID: 2377178" at bounding box center [70, 18] width 80 height 8
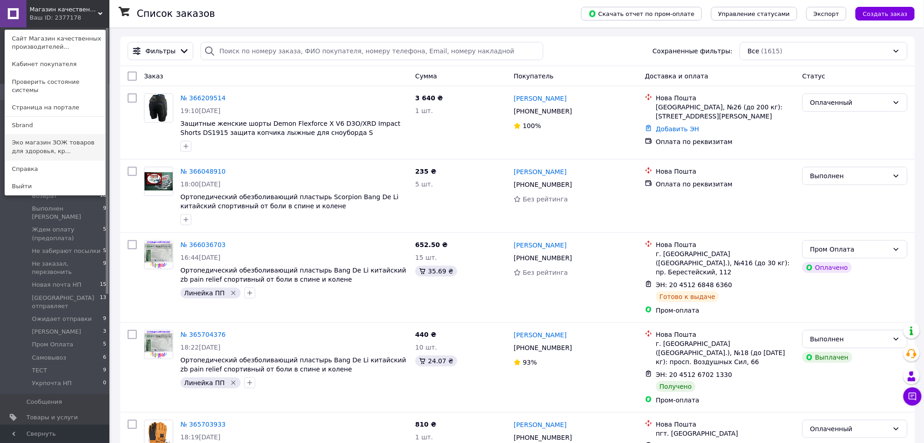
click at [54, 142] on link "Эко магазин ЗОЖ товаров для здоровья, кр..." at bounding box center [55, 147] width 100 height 26
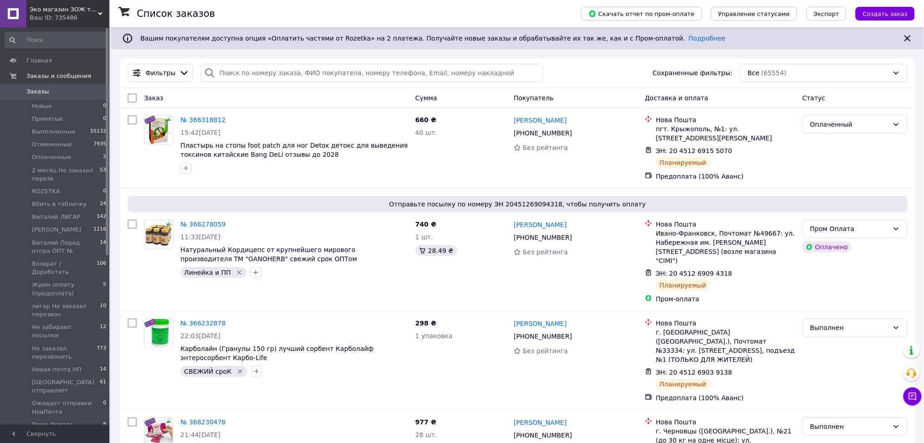
click at [93, 9] on span "Эко магазин ЗОЖ товаров для здоровья, красоты и спорта - Экомедик - ecomedik" at bounding box center [64, 9] width 68 height 8
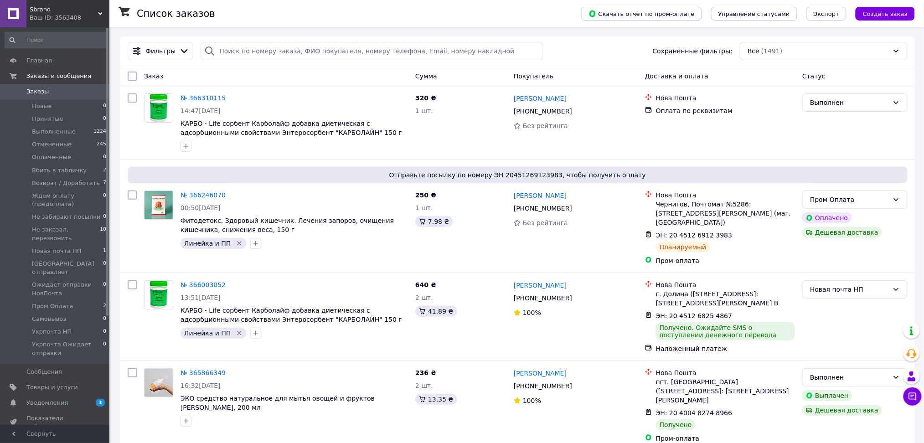
click at [84, 14] on div "Ваш ID: 3563408" at bounding box center [70, 18] width 80 height 8
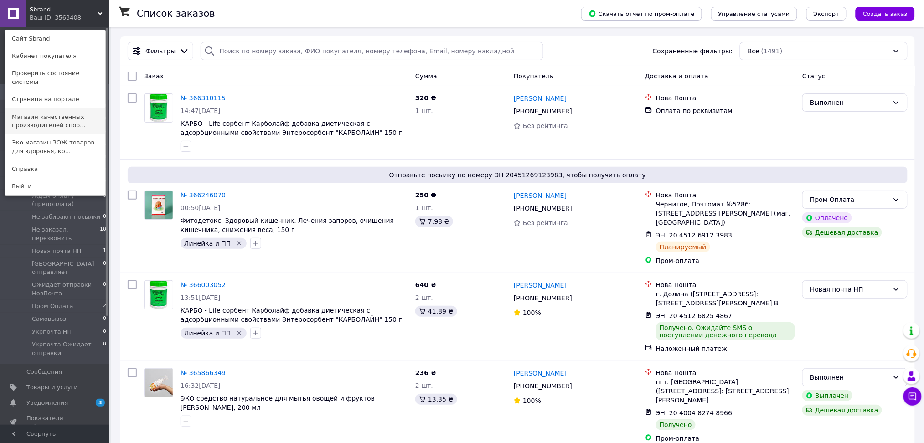
click at [70, 117] on link "Магазин качественных производителей спор..." at bounding box center [55, 121] width 100 height 26
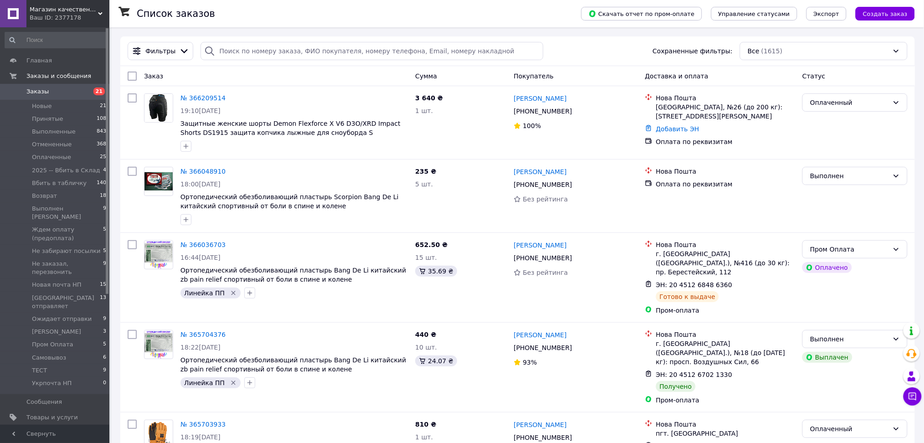
click at [77, 18] on div "Ваш ID: 2377178" at bounding box center [70, 18] width 80 height 8
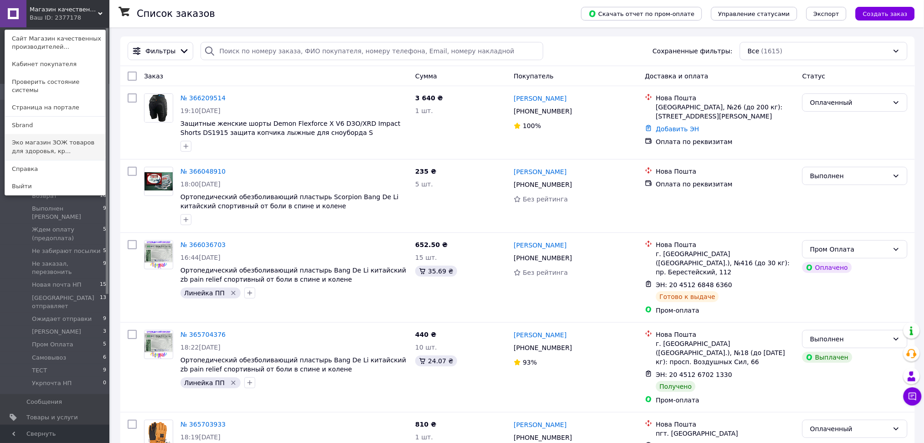
click at [37, 139] on link "Эко магазин ЗОЖ товаров для здоровья, кр..." at bounding box center [55, 147] width 100 height 26
